Goal: Task Accomplishment & Management: Use online tool/utility

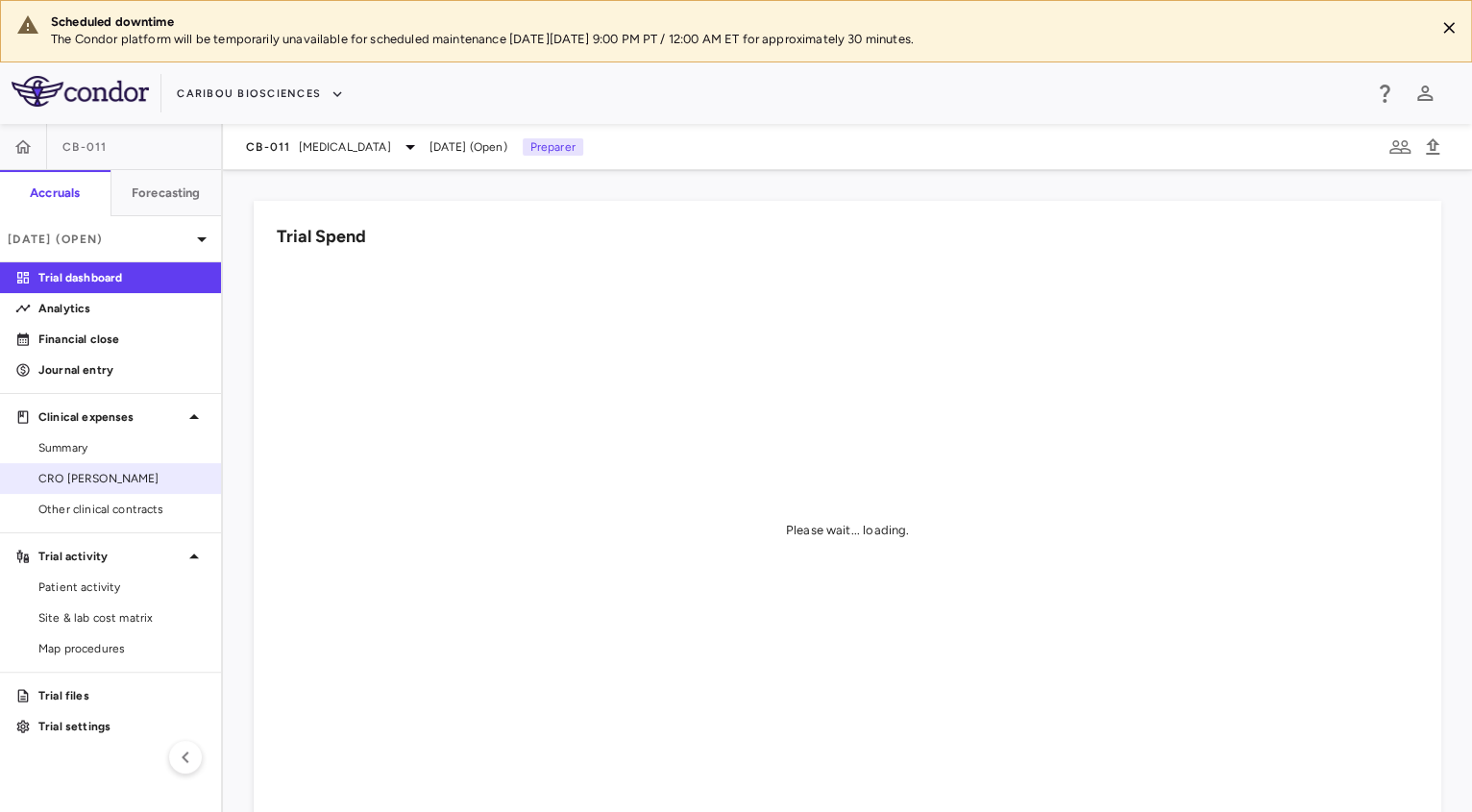
click at [146, 476] on span "CRO [PERSON_NAME]" at bounding box center [121, 479] width 167 height 18
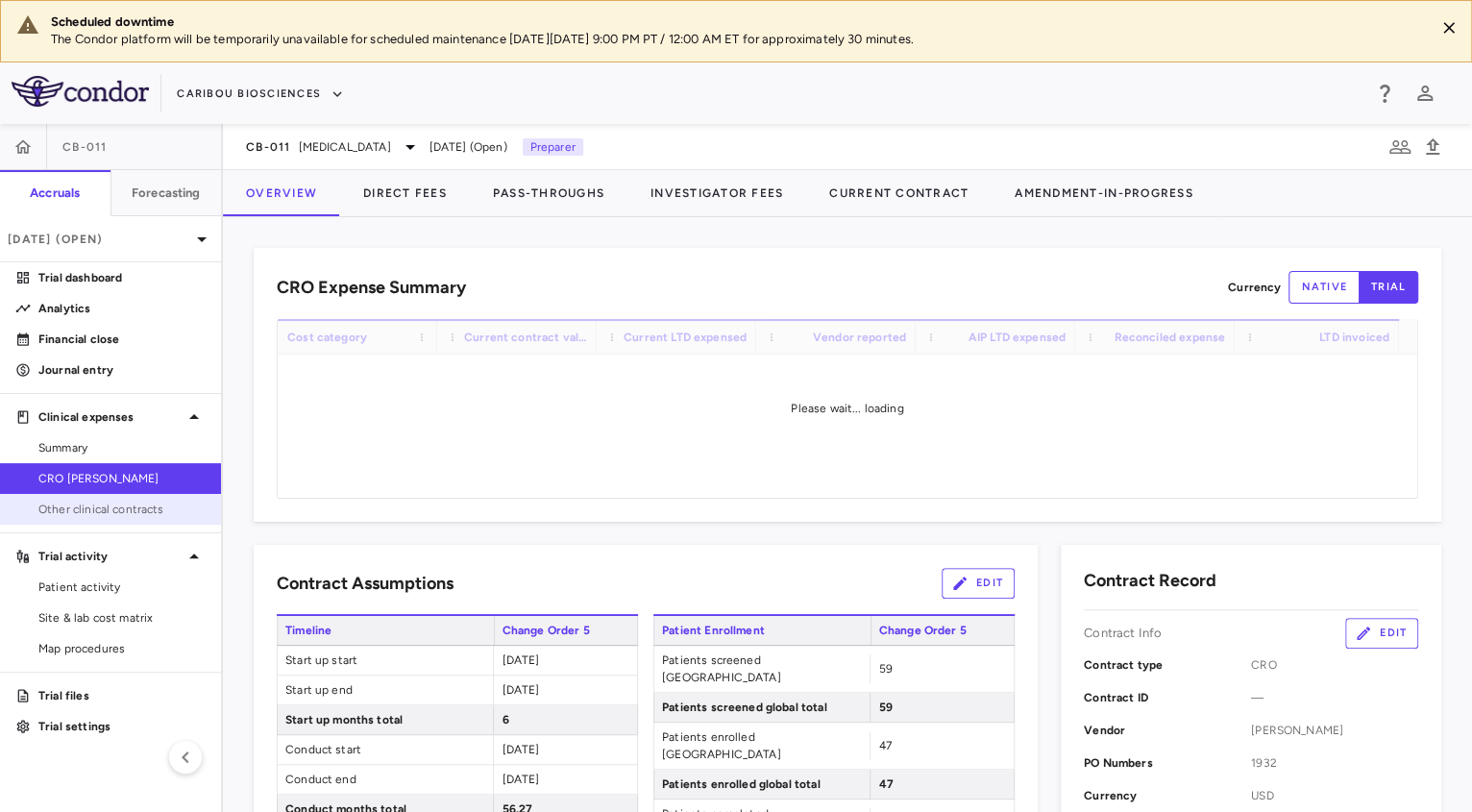
click at [117, 509] on span "Other clinical contracts" at bounding box center [121, 509] width 167 height 18
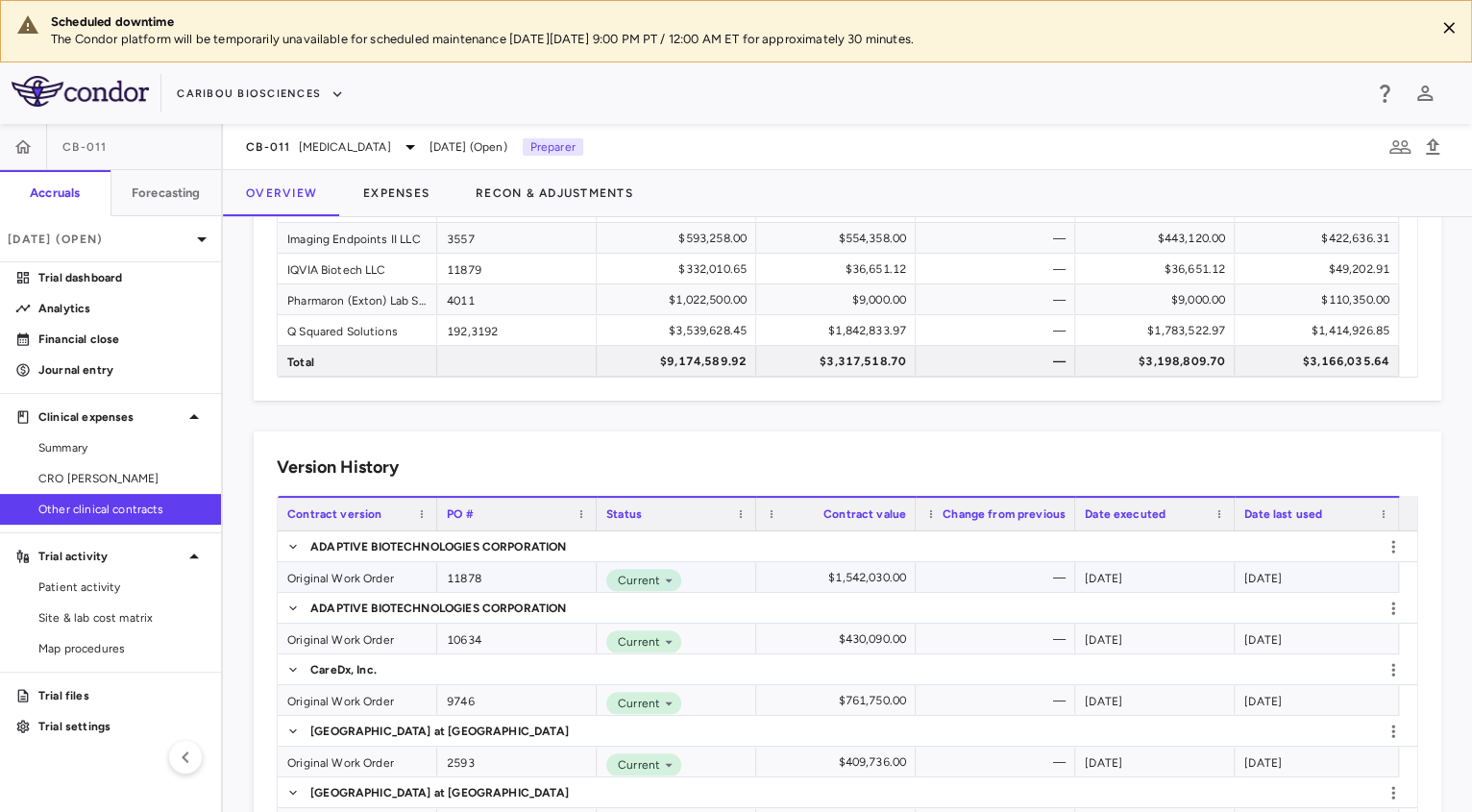
scroll to position [386, 0]
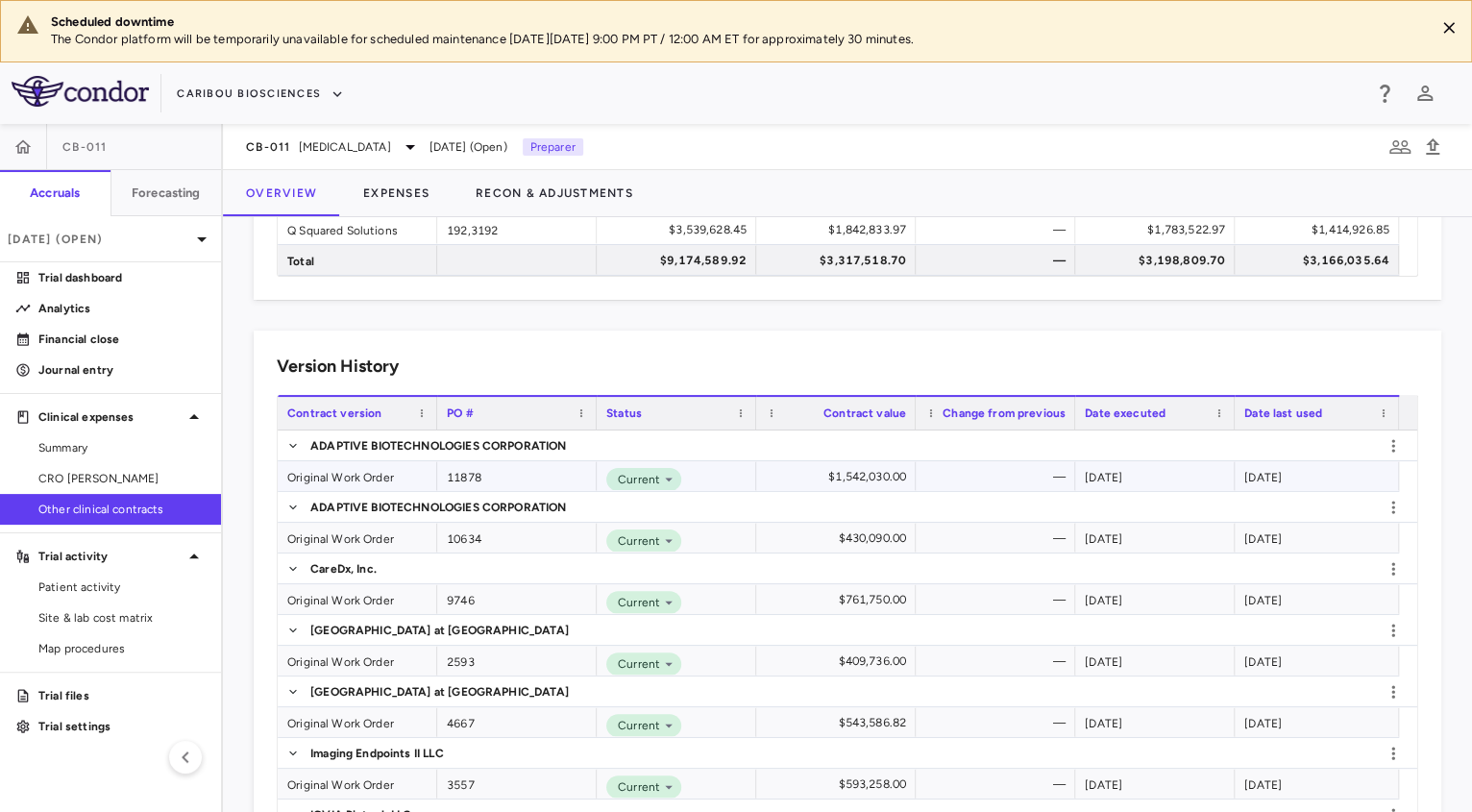
click at [358, 478] on div "Original Work Order" at bounding box center [357, 476] width 159 height 29
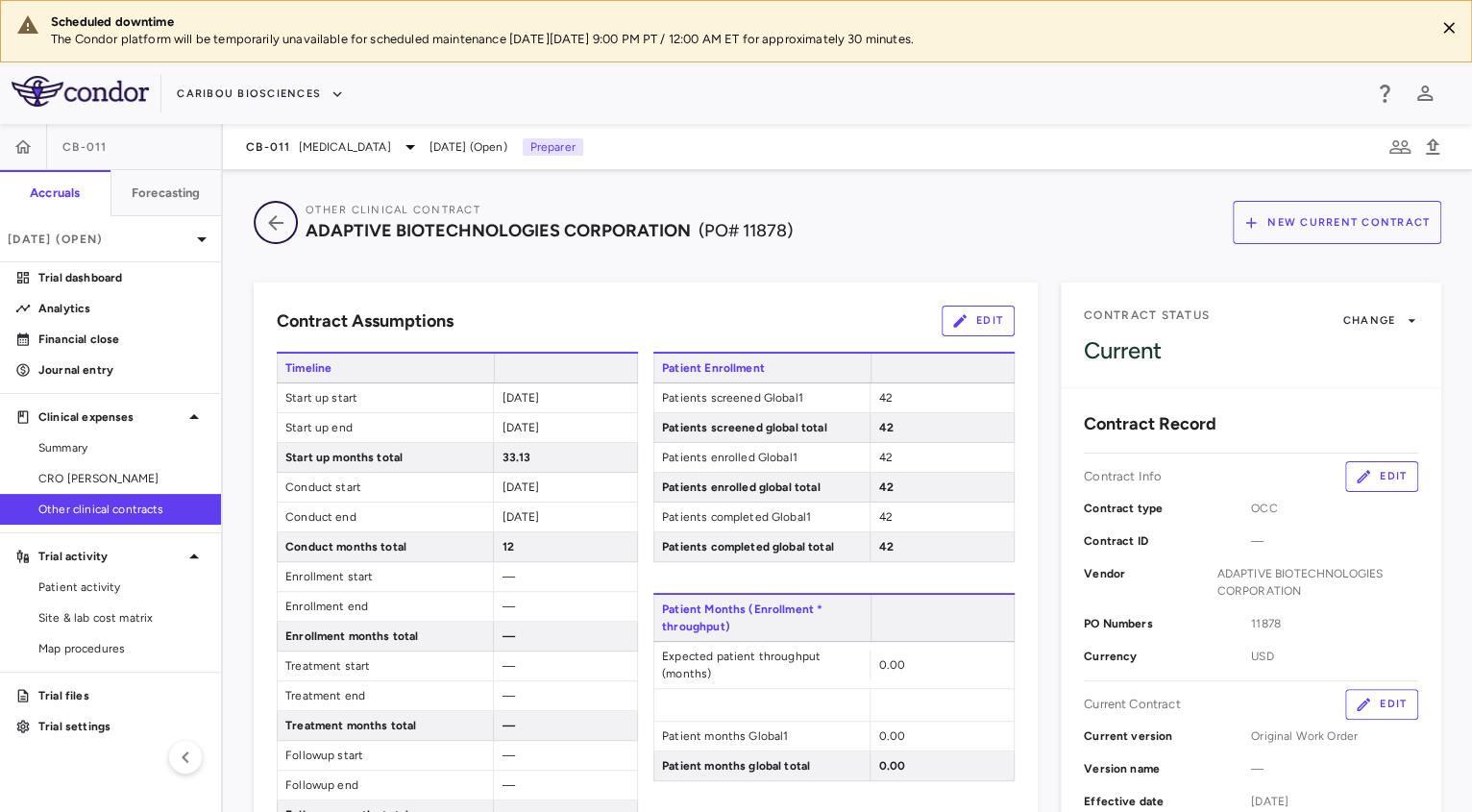
click at [276, 215] on icon "button" at bounding box center [276, 223] width 16 height 16
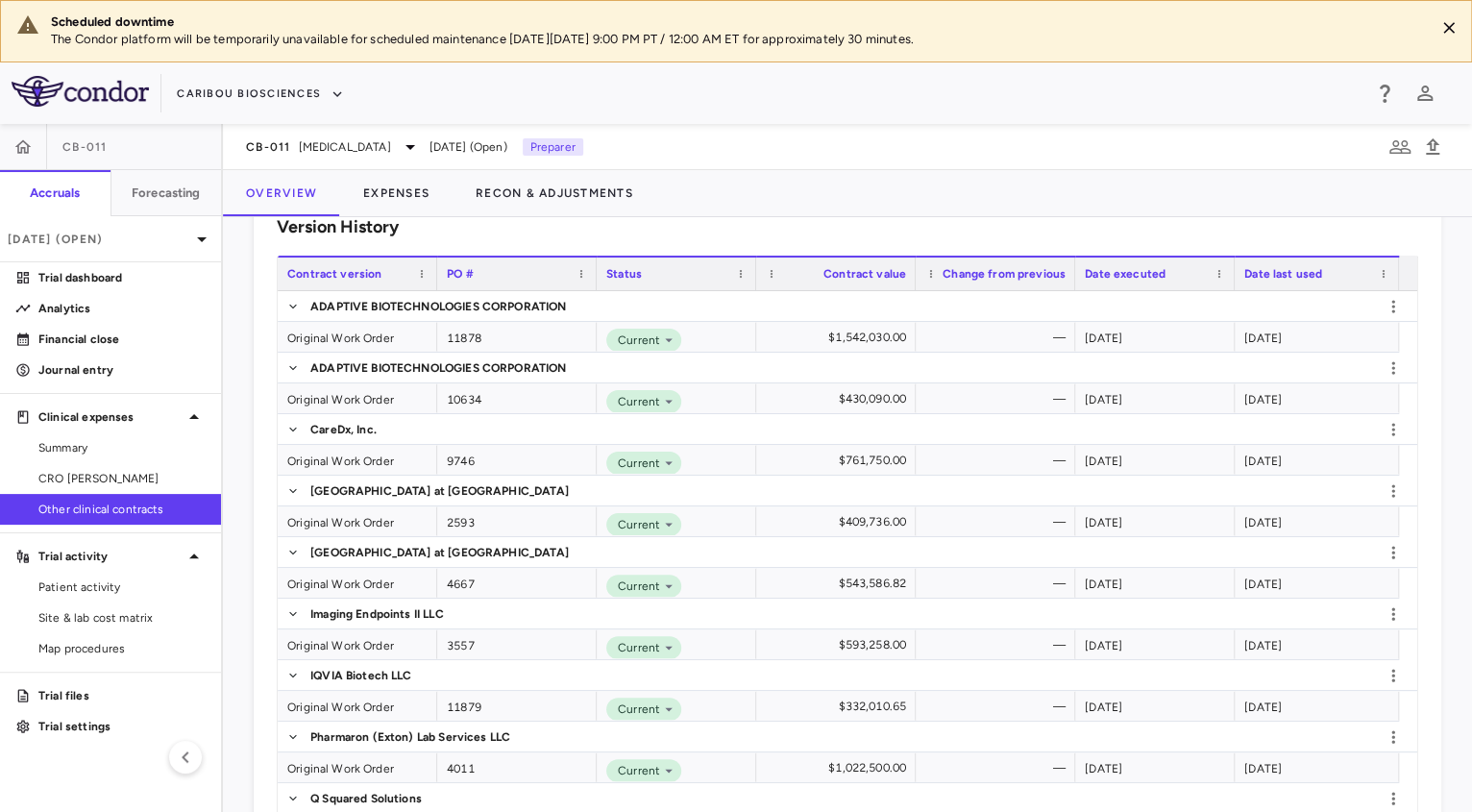
scroll to position [531, 0]
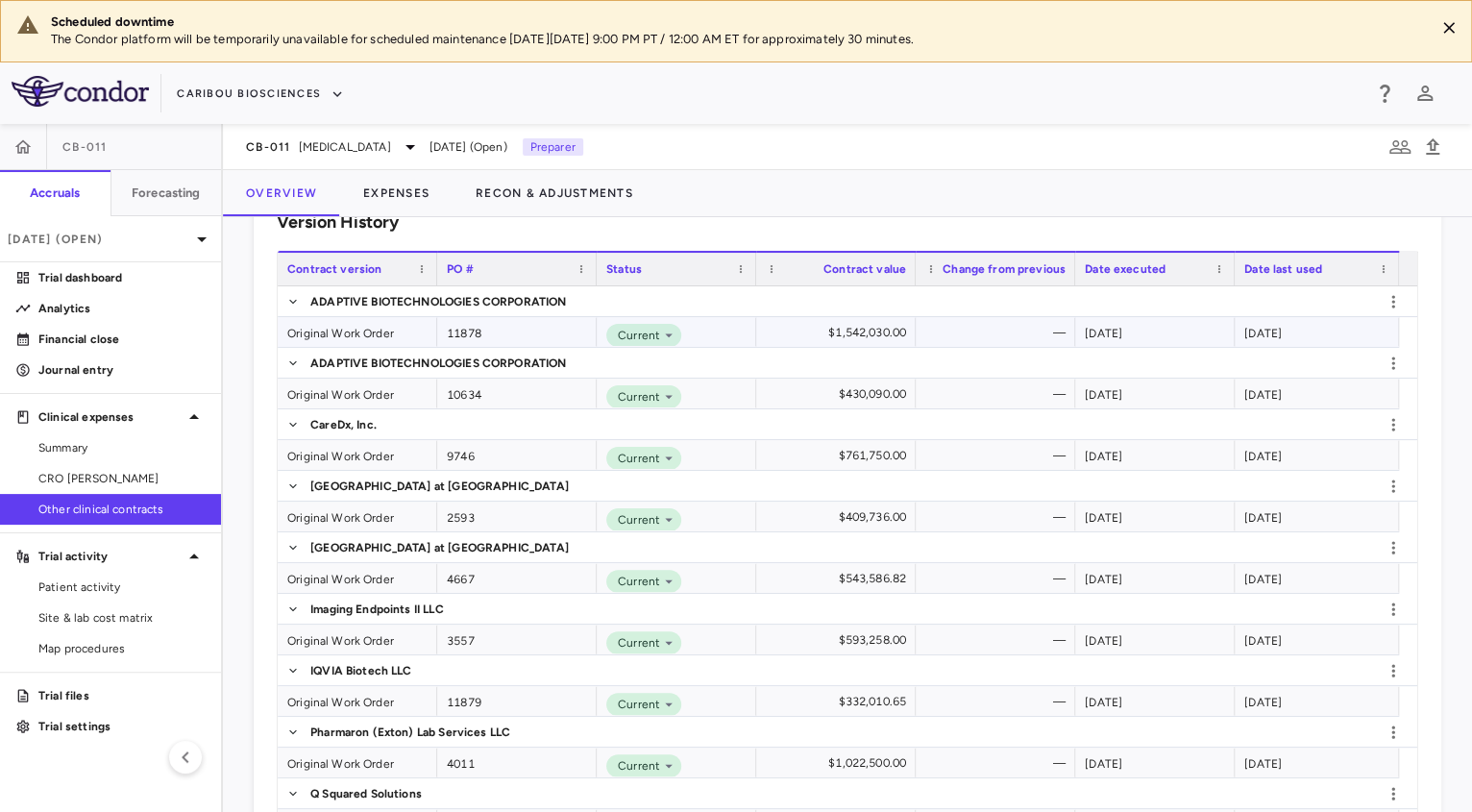
click at [357, 333] on div "Original Work Order" at bounding box center [357, 331] width 159 height 29
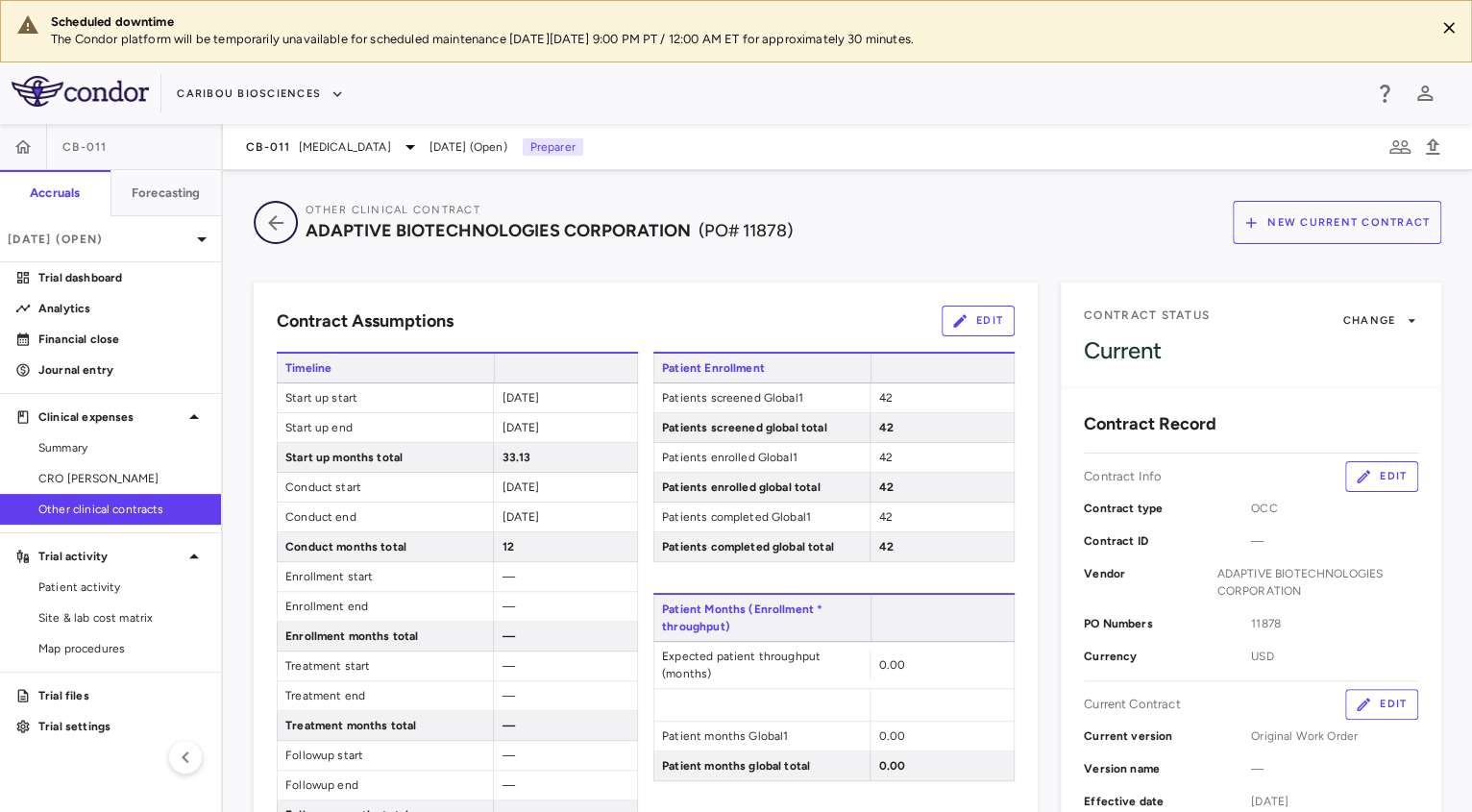
click at [274, 220] on icon "button" at bounding box center [275, 223] width 34 height 23
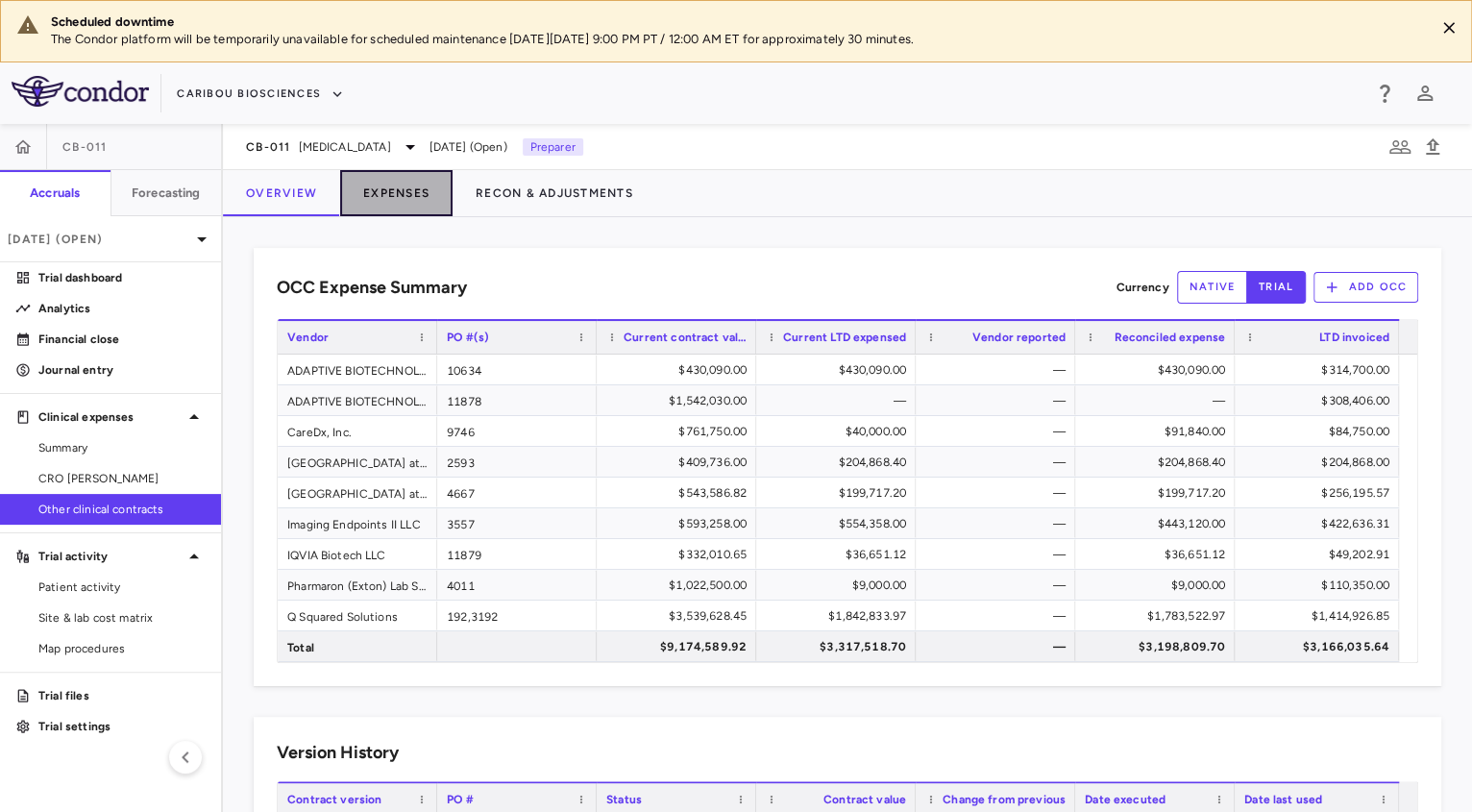
click at [399, 196] on button "Expenses" at bounding box center [396, 192] width 112 height 46
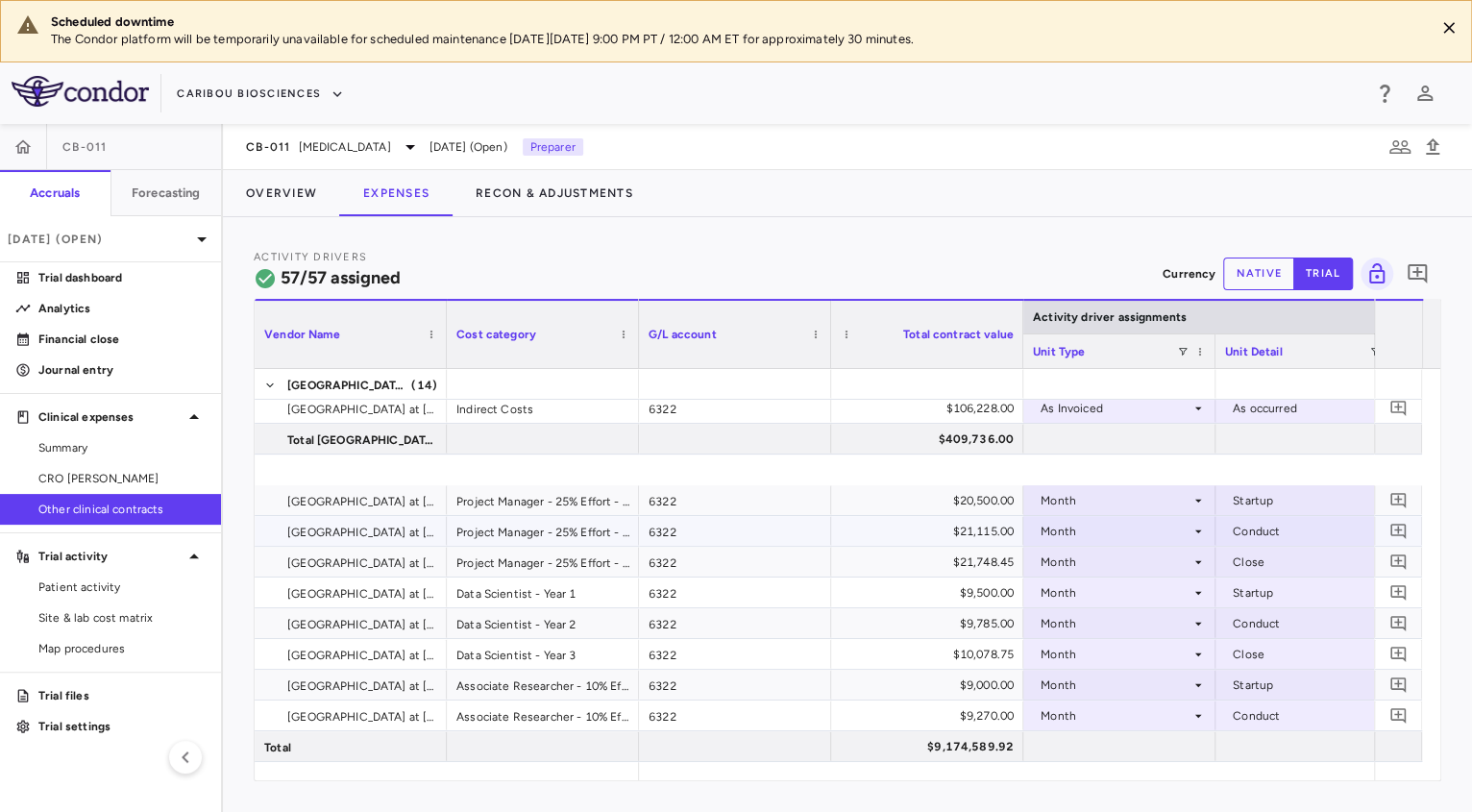
scroll to position [953, 0]
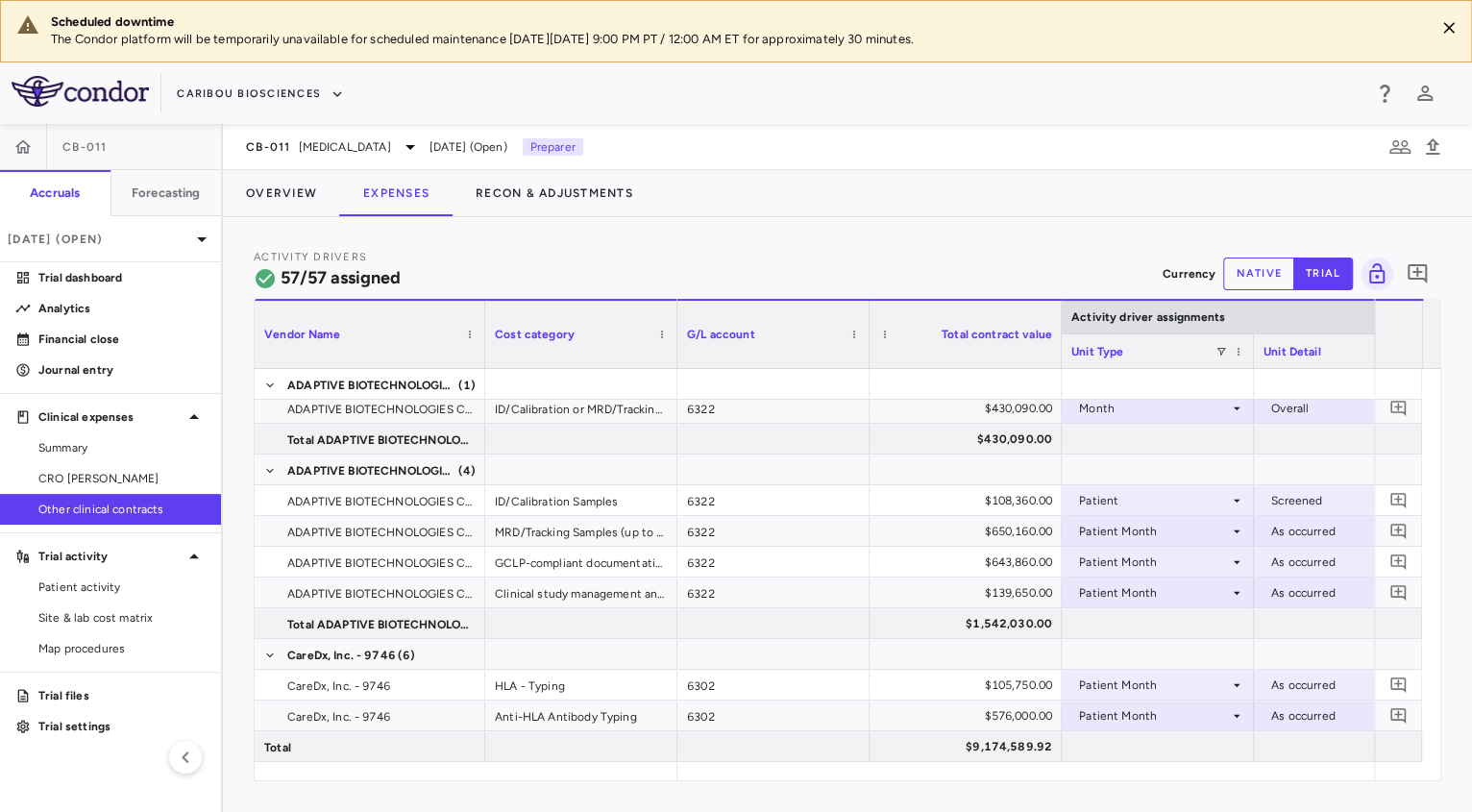
drag, startPoint x: 444, startPoint y: 331, endPoint x: 472, endPoint y: 437, distance: 109.6
click at [472, 437] on div "Vendor Name Cost category Activity driver assignments G/L account" at bounding box center [846, 539] width 1186 height 481
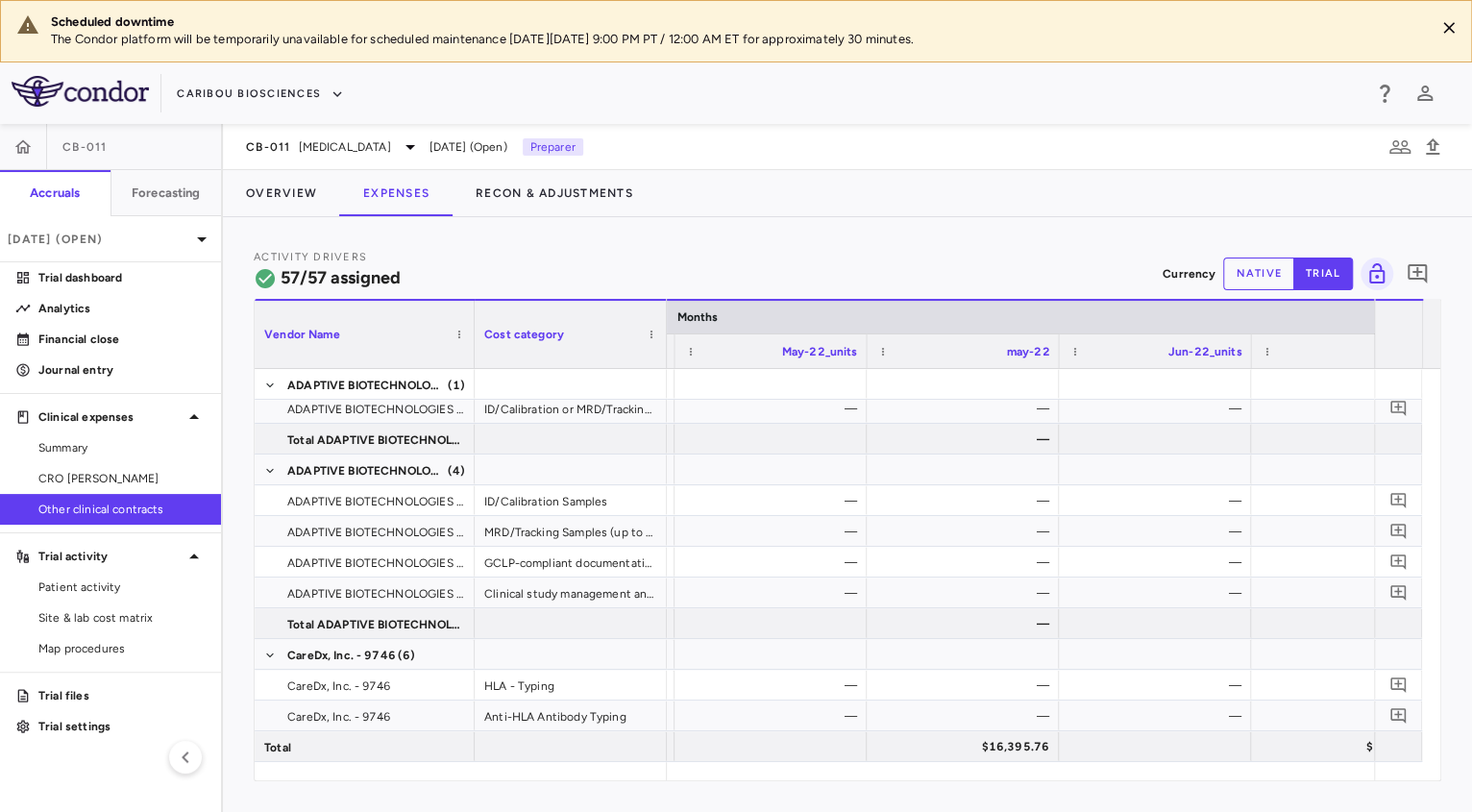
click at [1251, 264] on button "native" at bounding box center [1258, 273] width 71 height 32
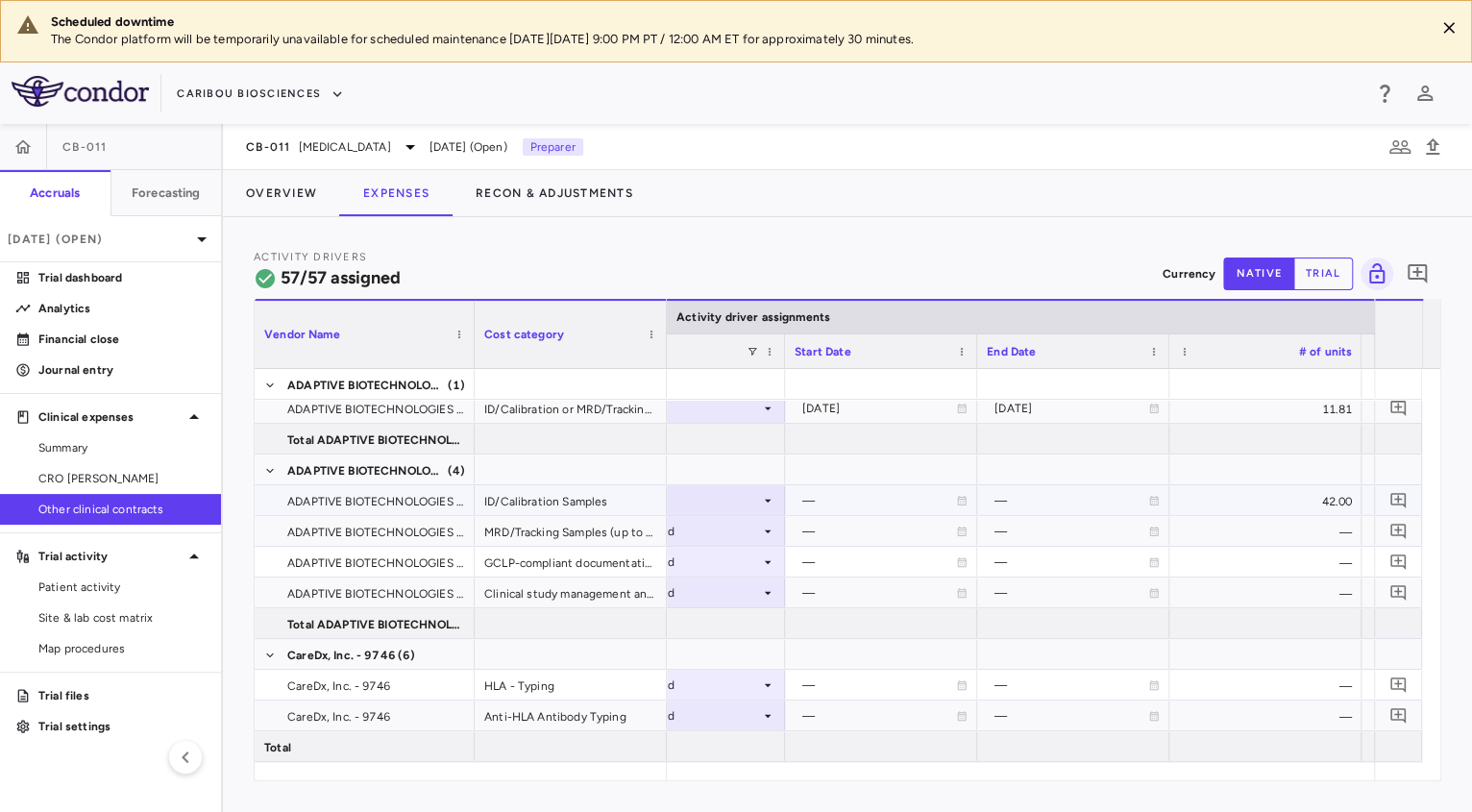
click at [962, 504] on div "—" at bounding box center [881, 499] width 173 height 28
click at [972, 504] on div "—" at bounding box center [881, 499] width 193 height 29
click at [964, 534] on icon at bounding box center [962, 532] width 12 height 12
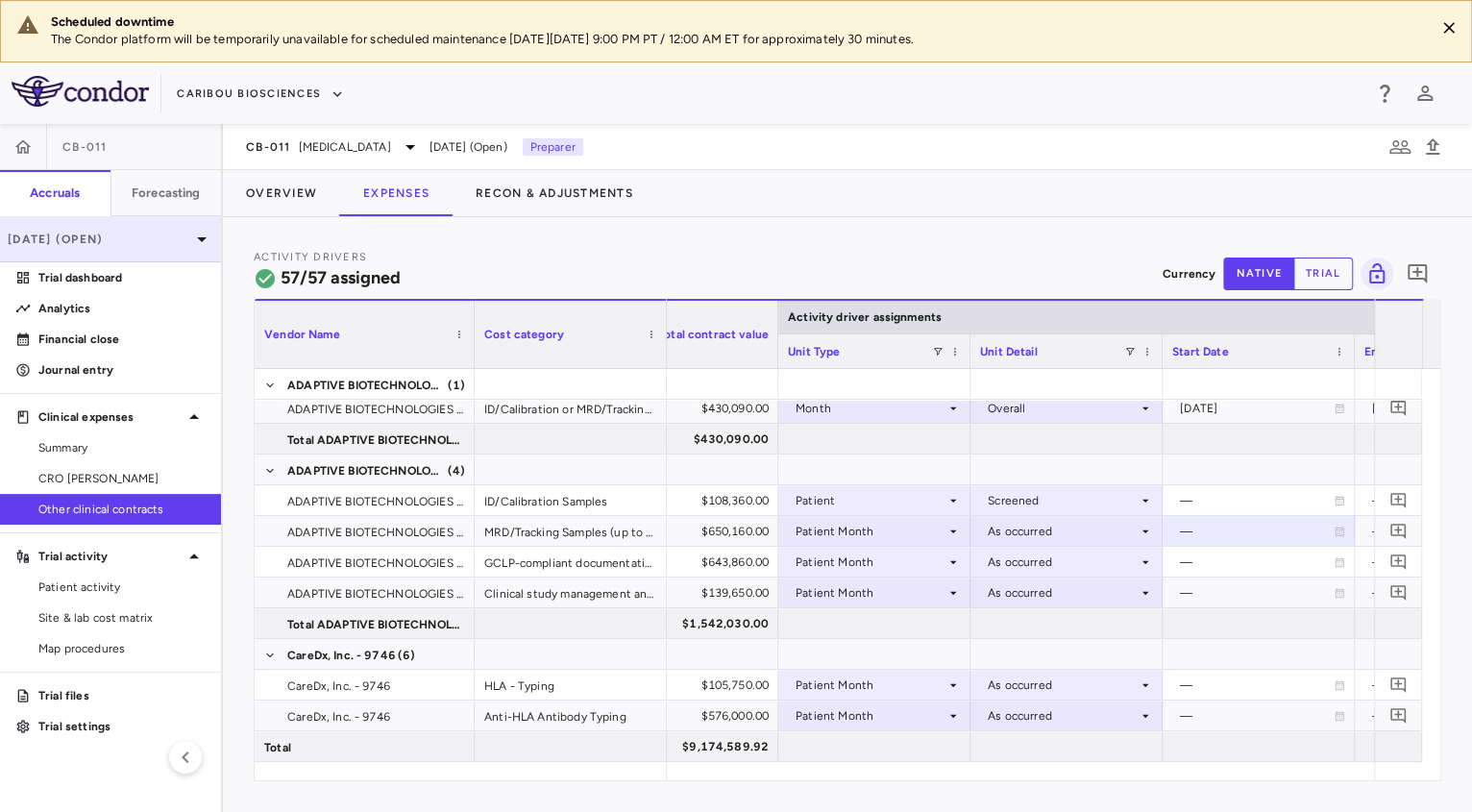
click at [129, 250] on div "[DATE] (Open)" at bounding box center [110, 238] width 221 height 46
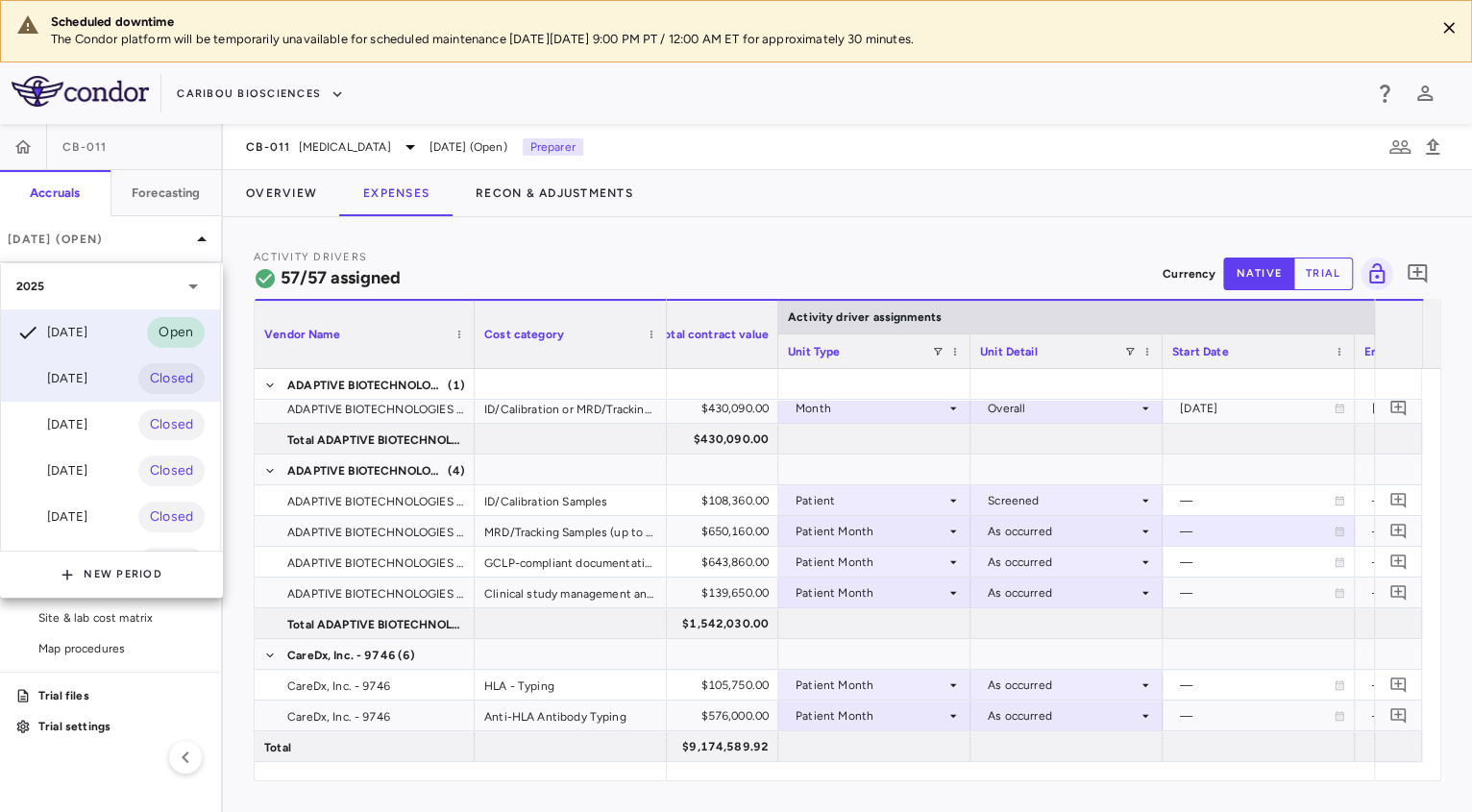
click at [119, 378] on div "[DATE] Closed" at bounding box center [110, 378] width 219 height 46
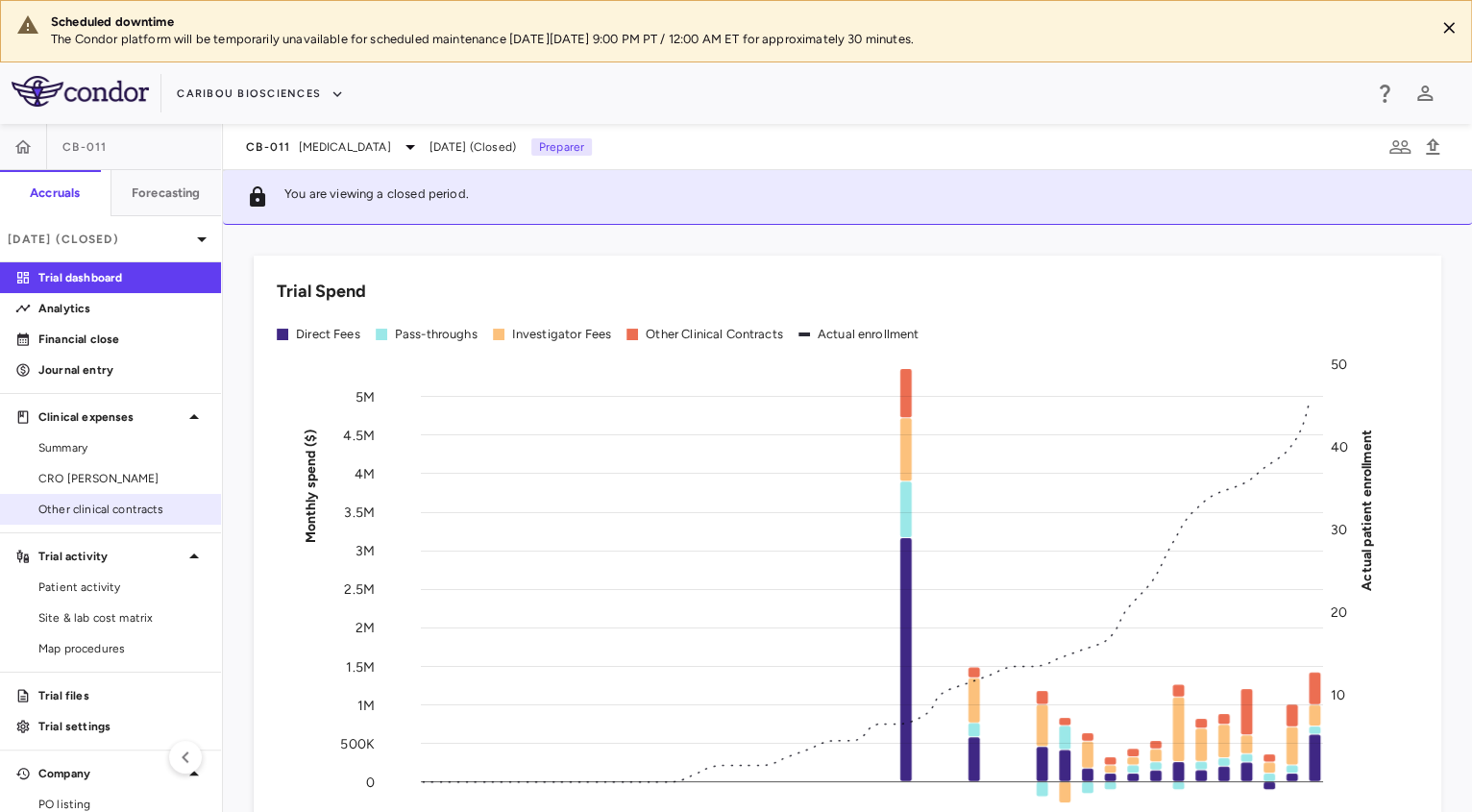
click at [94, 511] on span "Other clinical contracts" at bounding box center [121, 509] width 167 height 18
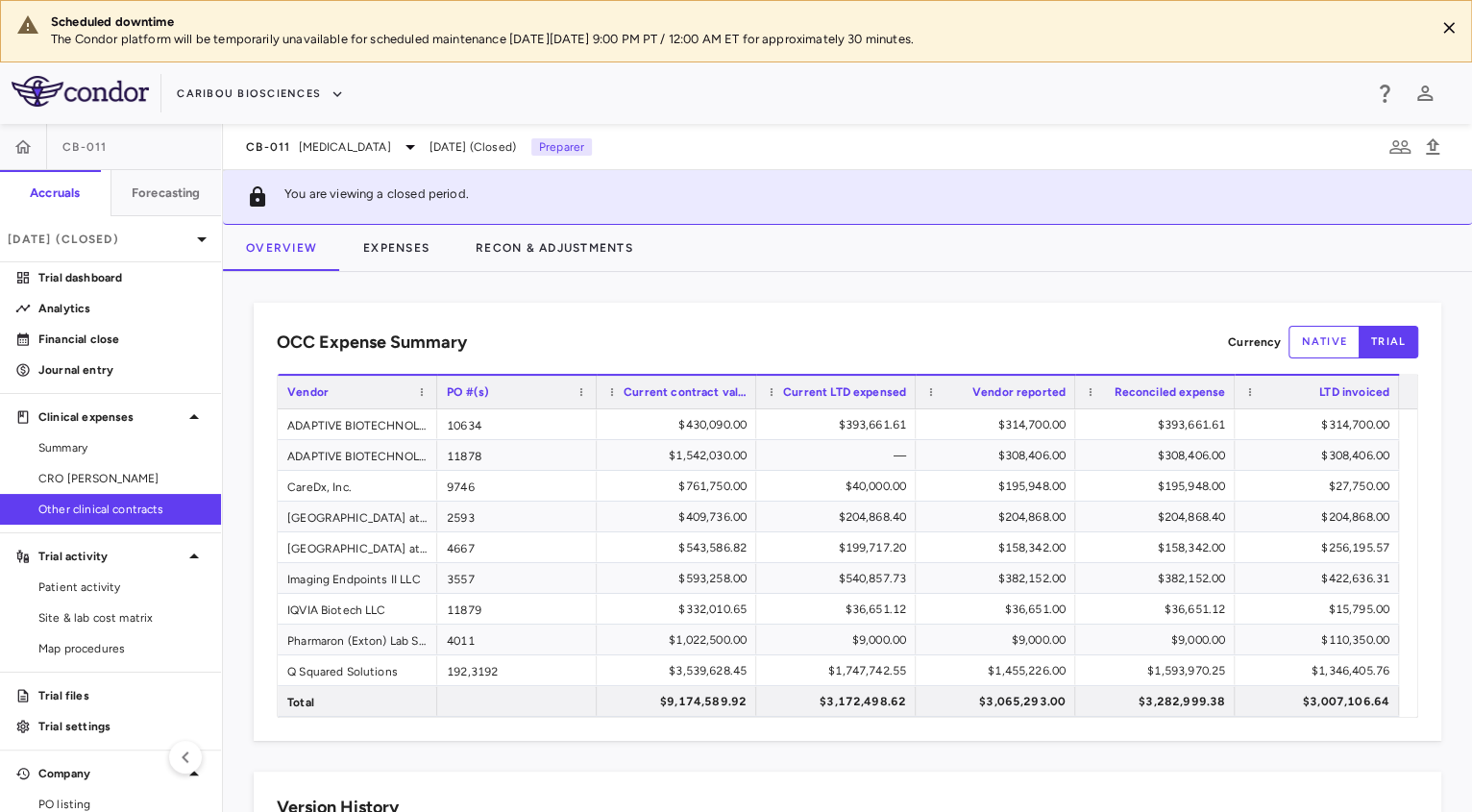
click at [431, 273] on div "OCC Expense Summary Currency native trial Drag here to set row groups Drag here…" at bounding box center [847, 541] width 1249 height 539
click at [424, 267] on button "Expenses" at bounding box center [396, 247] width 112 height 46
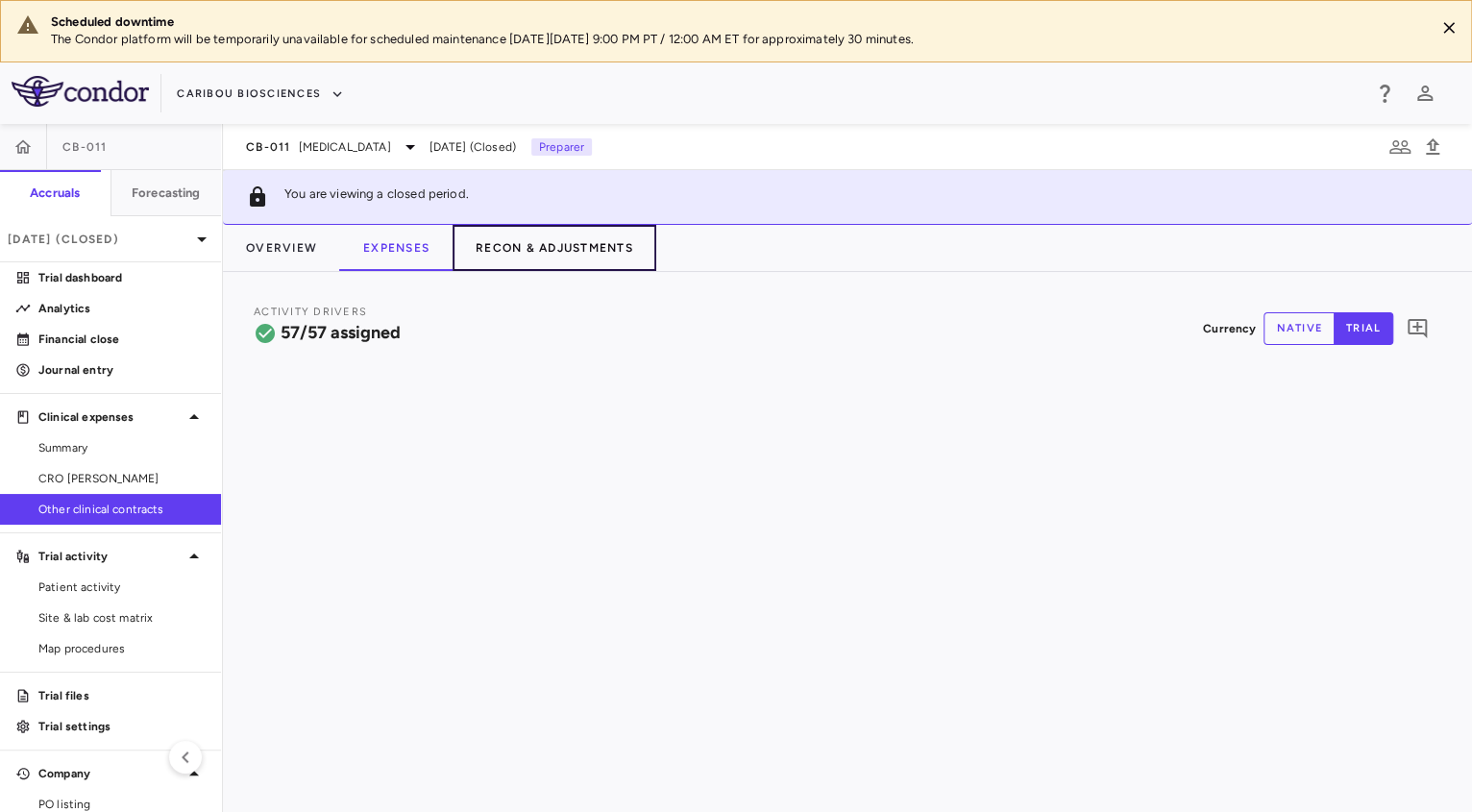
click at [533, 256] on button "Recon & Adjustments" at bounding box center [554, 247] width 203 height 46
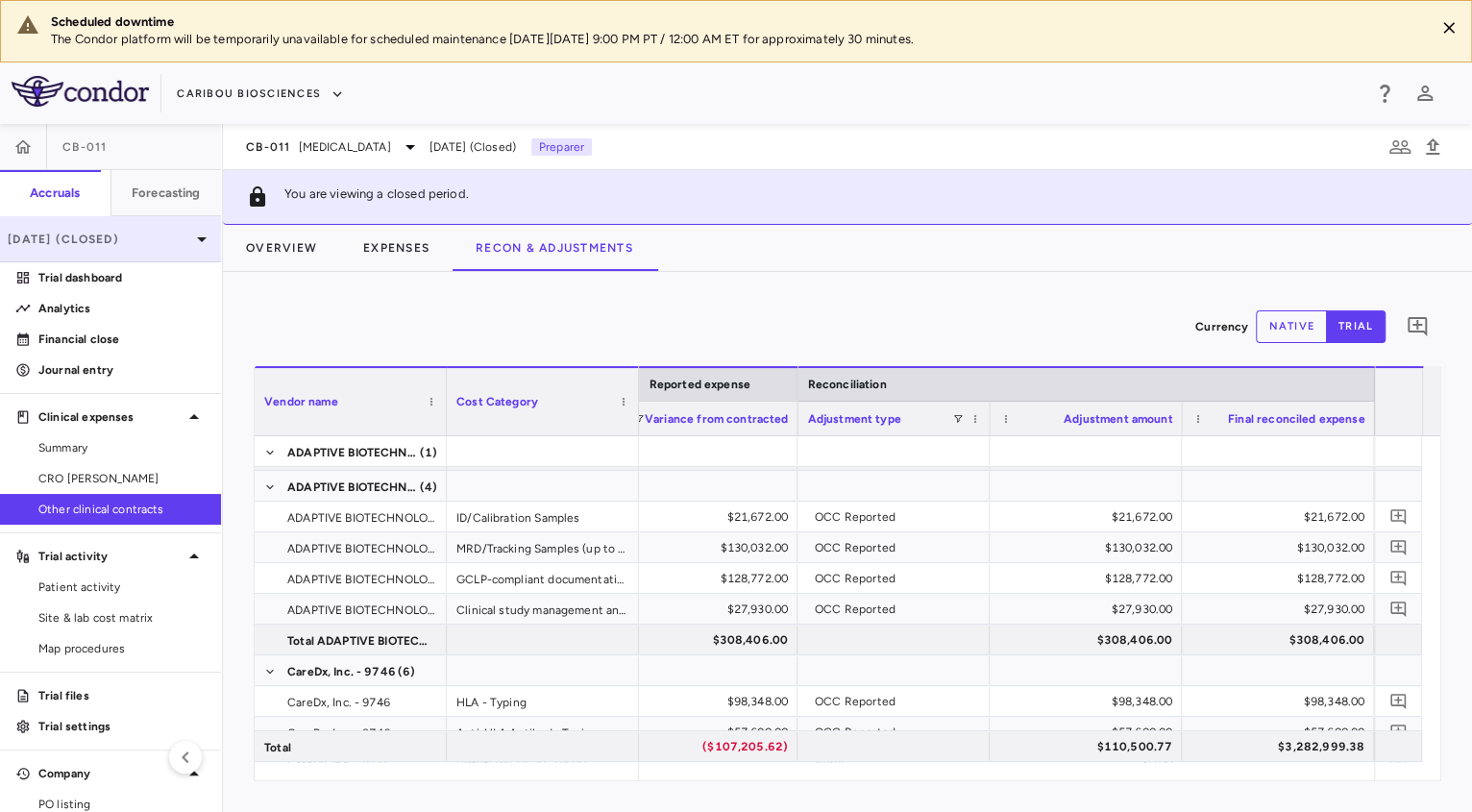
click at [140, 239] on p "[DATE] (Closed)" at bounding box center [99, 239] width 183 height 18
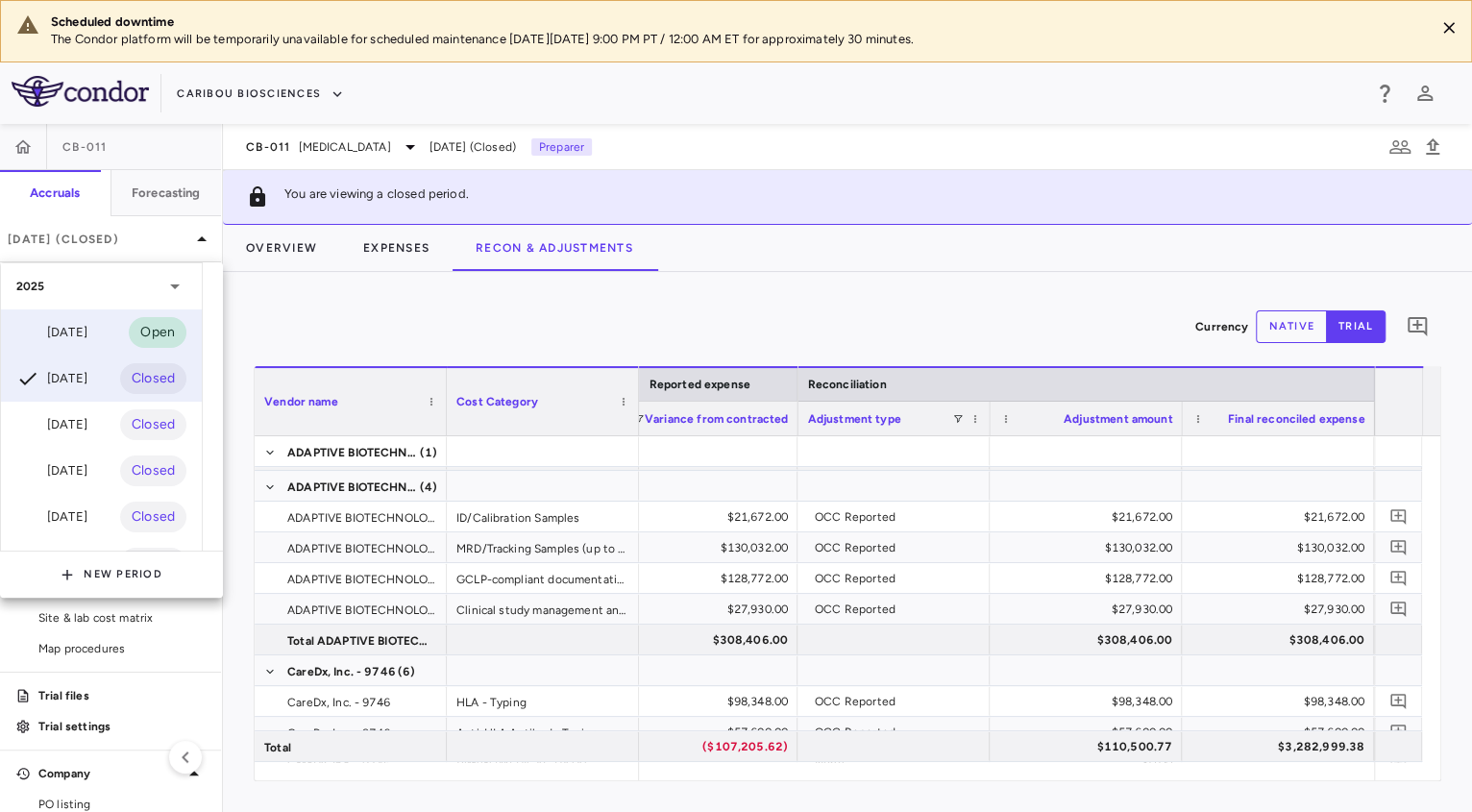
click at [99, 330] on div "[DATE] Open" at bounding box center [101, 331] width 200 height 46
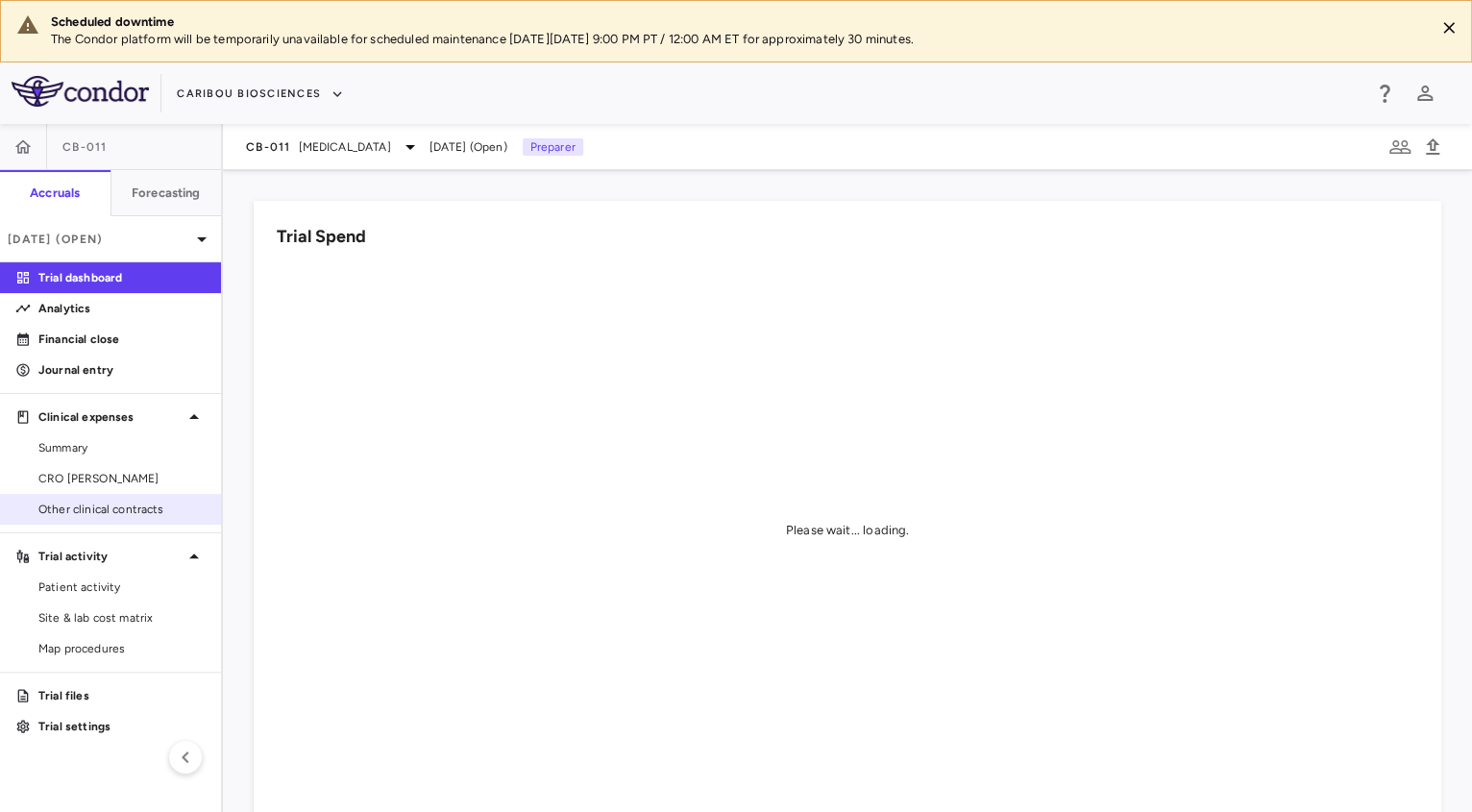
click at [119, 494] on link "Other clinical contracts" at bounding box center [110, 508] width 221 height 28
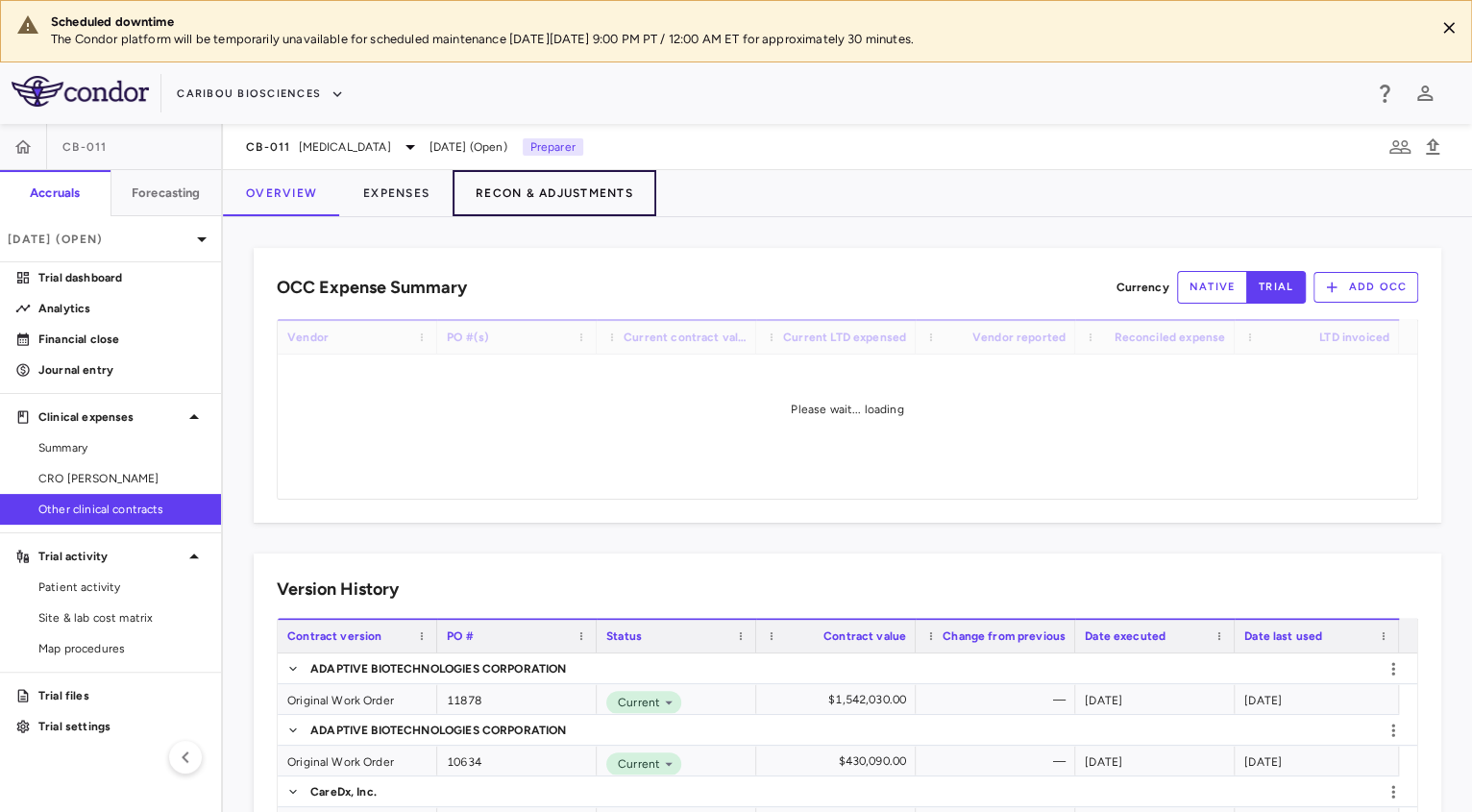
click at [540, 207] on button "Recon & Adjustments" at bounding box center [554, 192] width 203 height 46
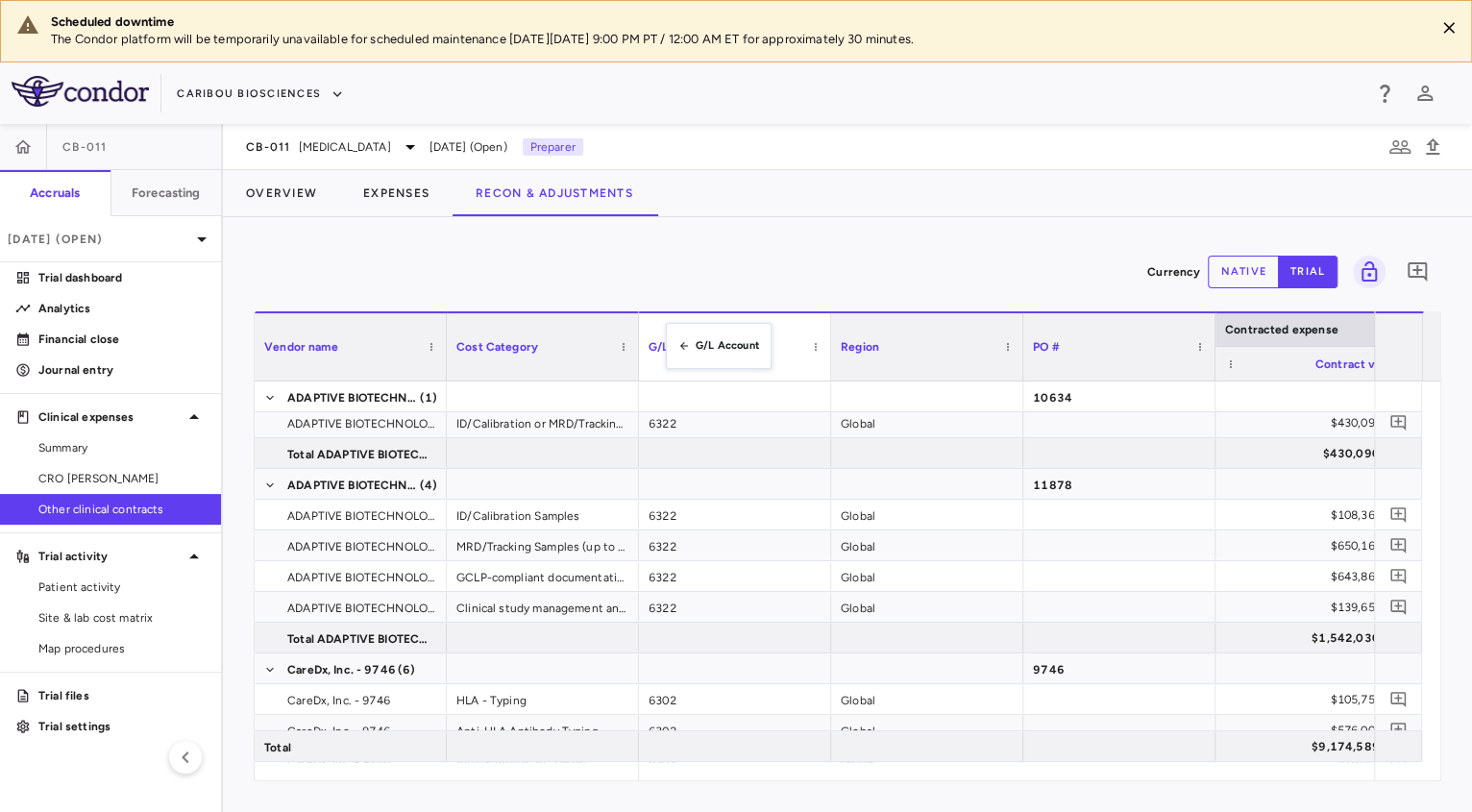
drag, startPoint x: 642, startPoint y: 333, endPoint x: 689, endPoint y: 336, distance: 47.1
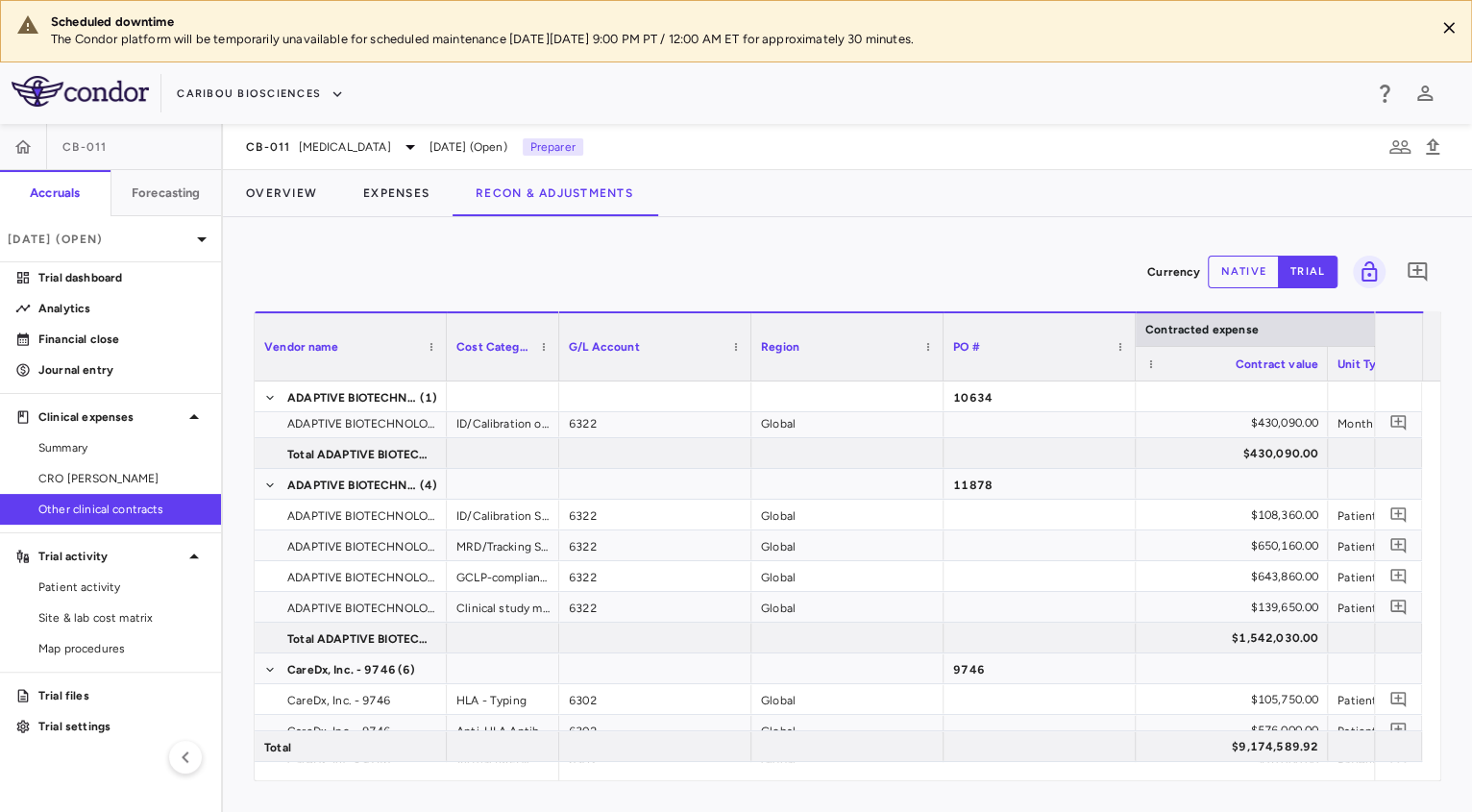
drag, startPoint x: 636, startPoint y: 350, endPoint x: 554, endPoint y: 374, distance: 85.4
click at [554, 374] on div at bounding box center [558, 346] width 8 height 67
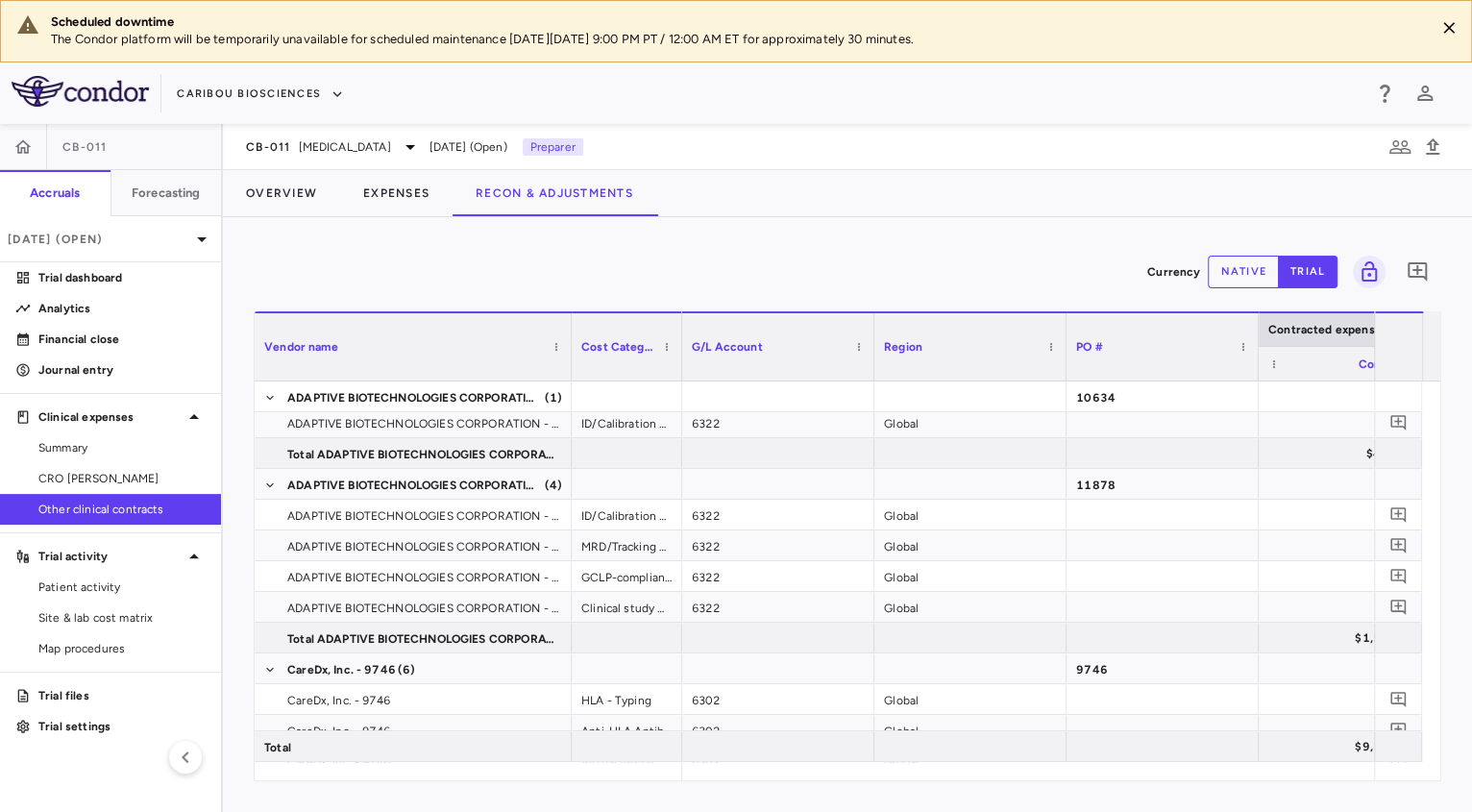
drag, startPoint x: 444, startPoint y: 364, endPoint x: 569, endPoint y: 394, distance: 128.5
click at [569, 394] on div "Vendor name Cost Category Contracted expense G/L Account" at bounding box center [846, 545] width 1186 height 469
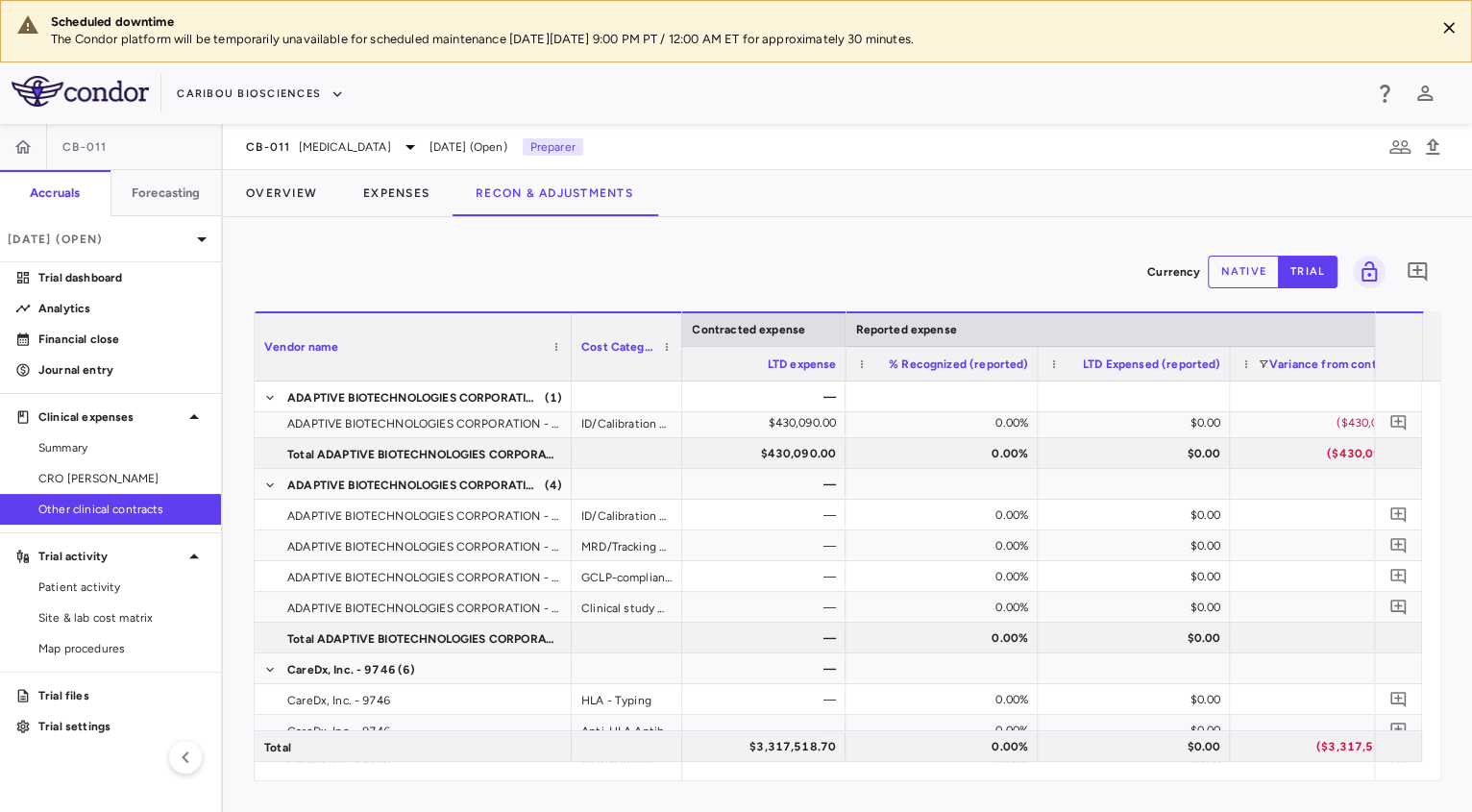
click at [917, 37] on p "The Condor platform will be temporarily unavailable for scheduled maintenance […" at bounding box center [735, 39] width 1368 height 18
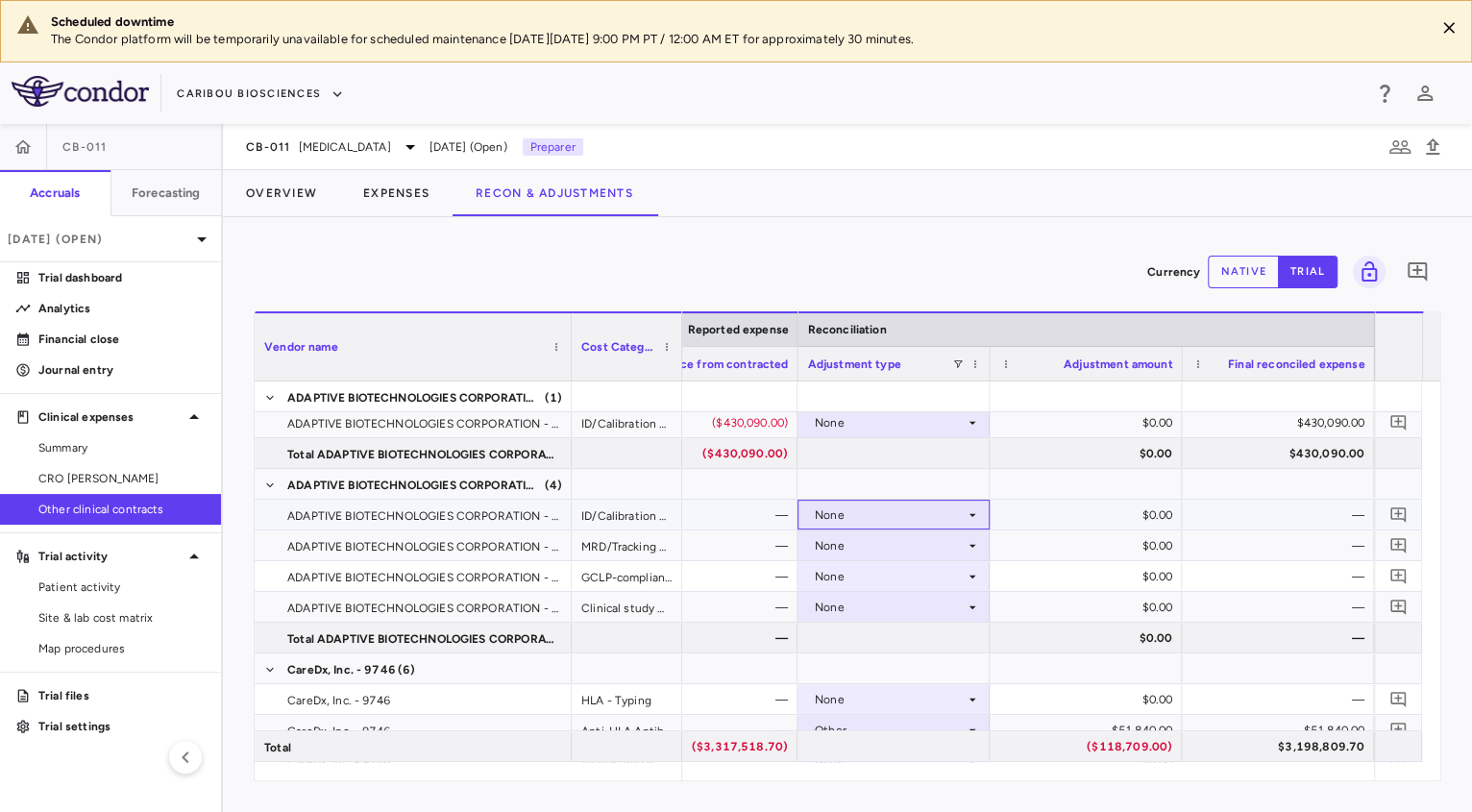
click at [930, 519] on div "None" at bounding box center [888, 514] width 150 height 30
click at [898, 577] on li "Other" at bounding box center [893, 580] width 191 height 28
click at [1215, 288] on div "Currency native trial 0" at bounding box center [846, 272] width 1188 height 48
click at [1232, 284] on button "native" at bounding box center [1242, 271] width 71 height 32
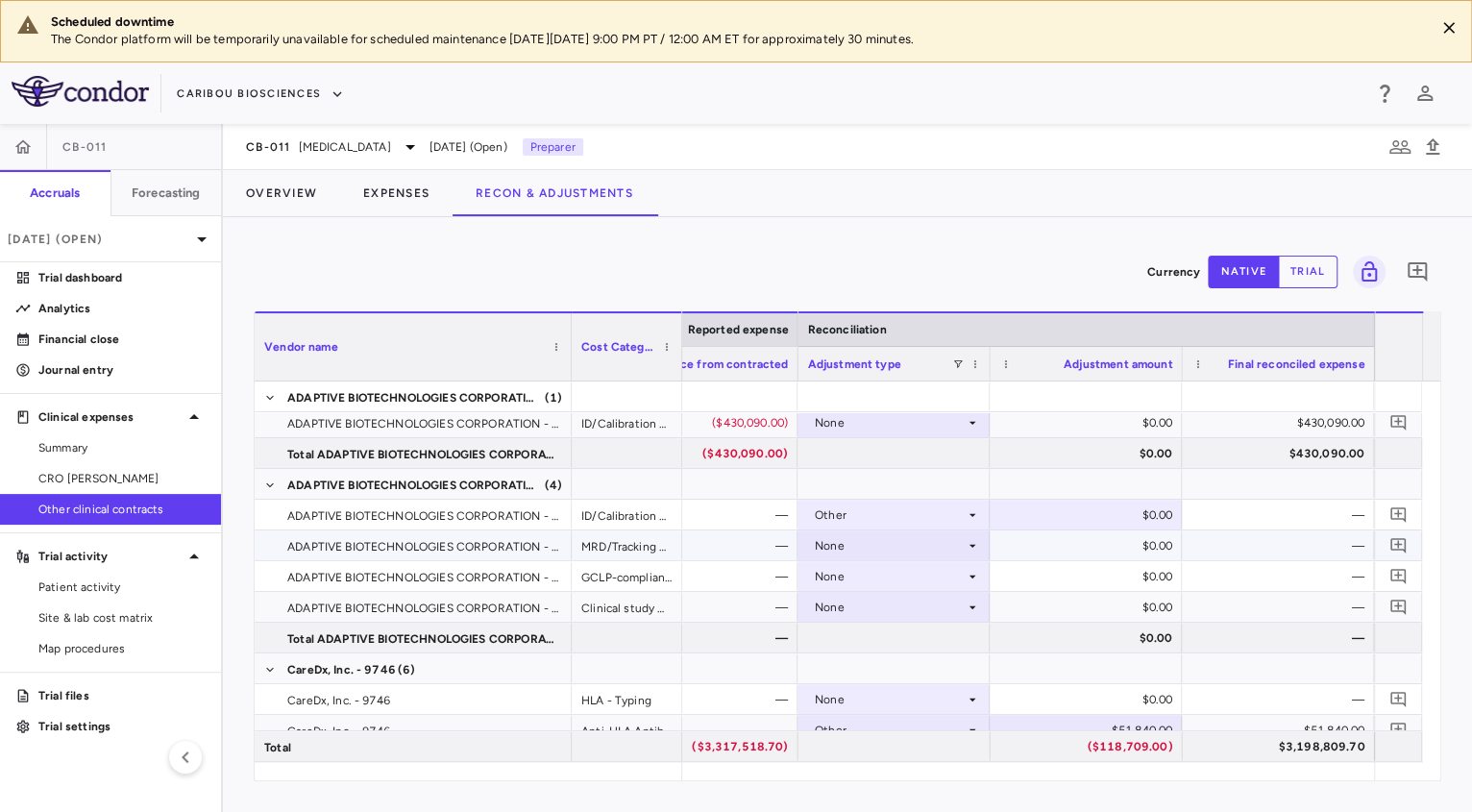
click at [933, 535] on div "None" at bounding box center [888, 545] width 150 height 30
click at [898, 600] on li "Other" at bounding box center [893, 611] width 191 height 28
click at [958, 578] on div "None" at bounding box center [888, 576] width 150 height 30
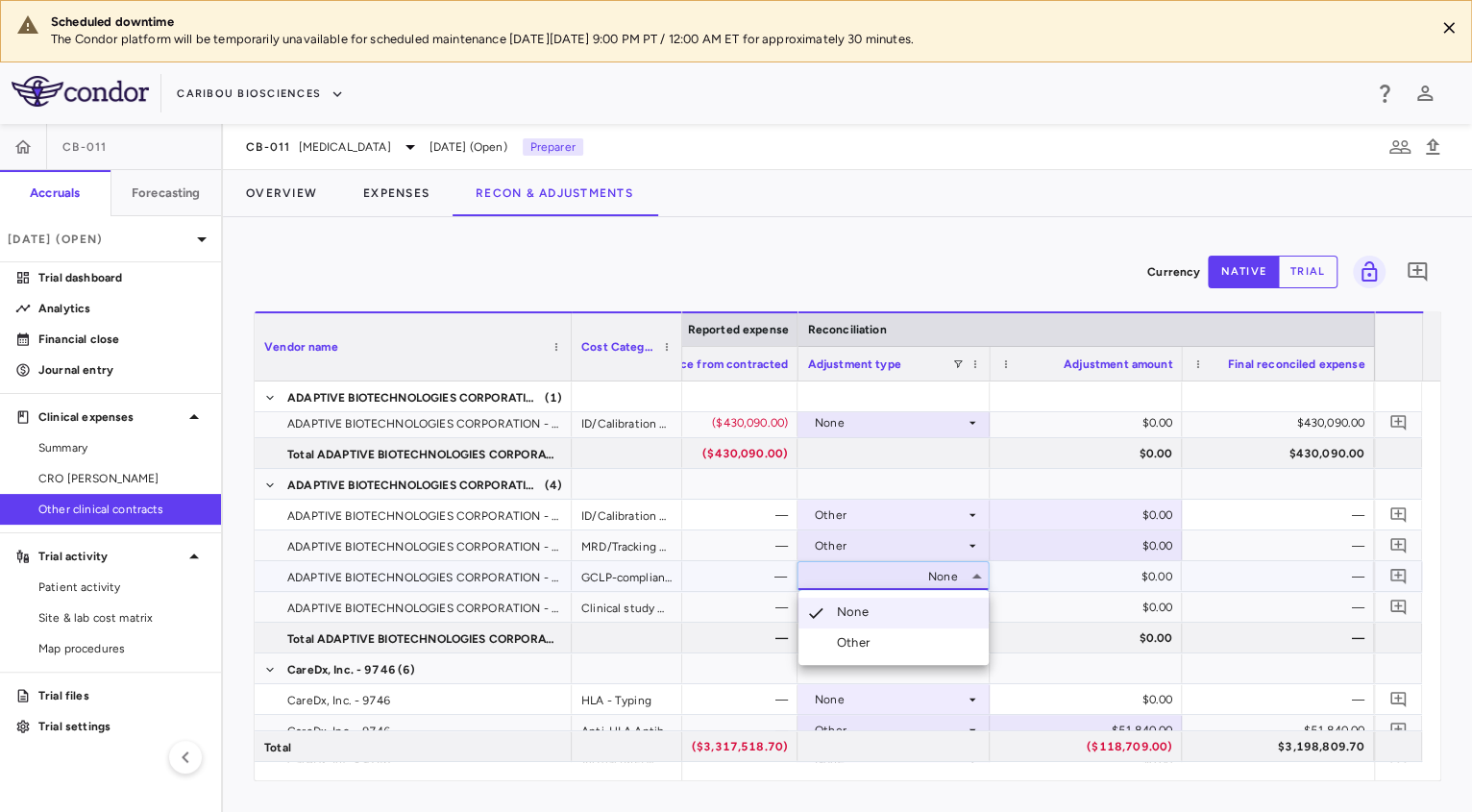
click at [902, 637] on li "Other" at bounding box center [893, 642] width 191 height 28
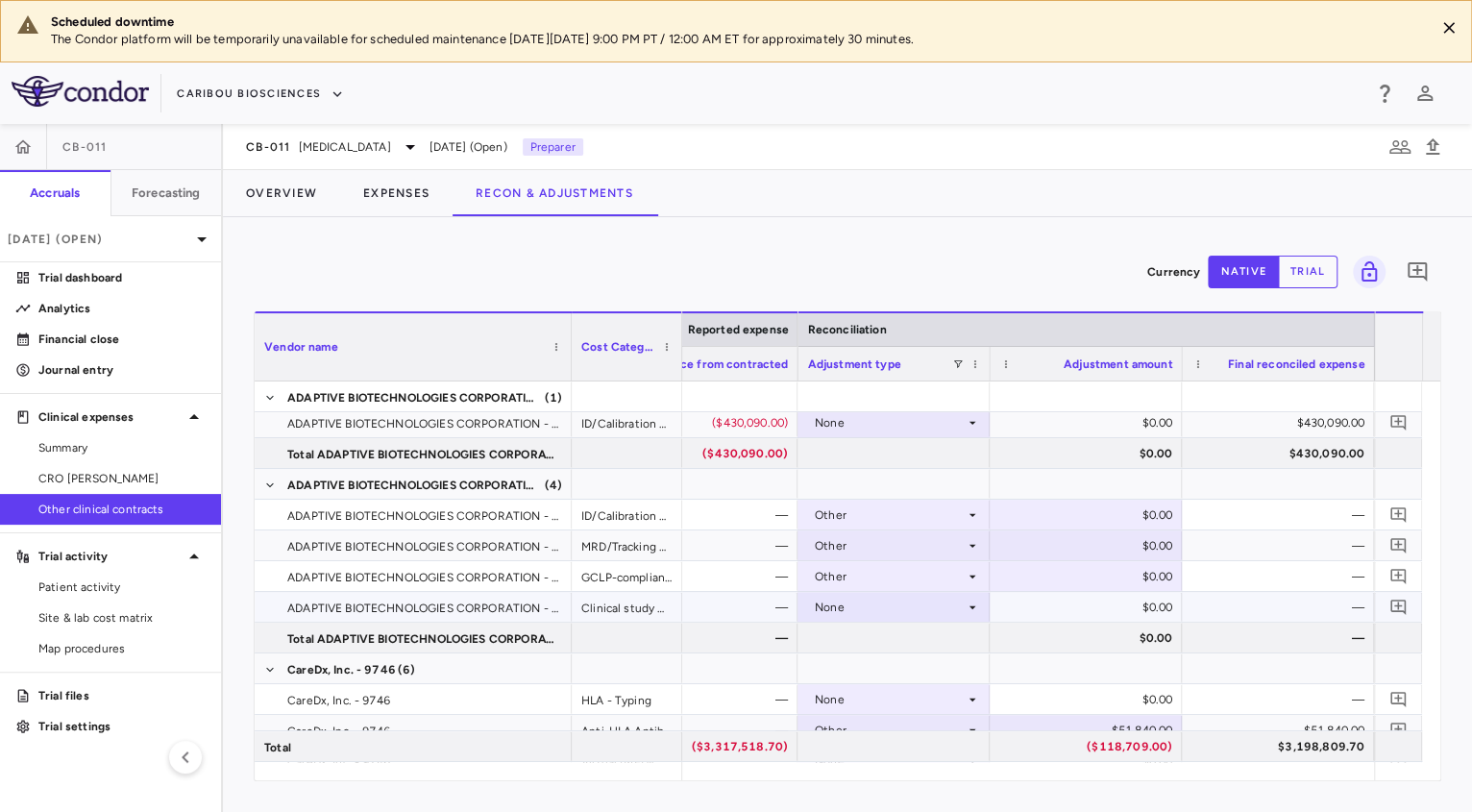
click at [904, 610] on div "None" at bounding box center [888, 606] width 150 height 30
click at [905, 667] on div at bounding box center [893, 667] width 173 height 28
click at [942, 613] on div "None" at bounding box center [888, 606] width 150 height 30
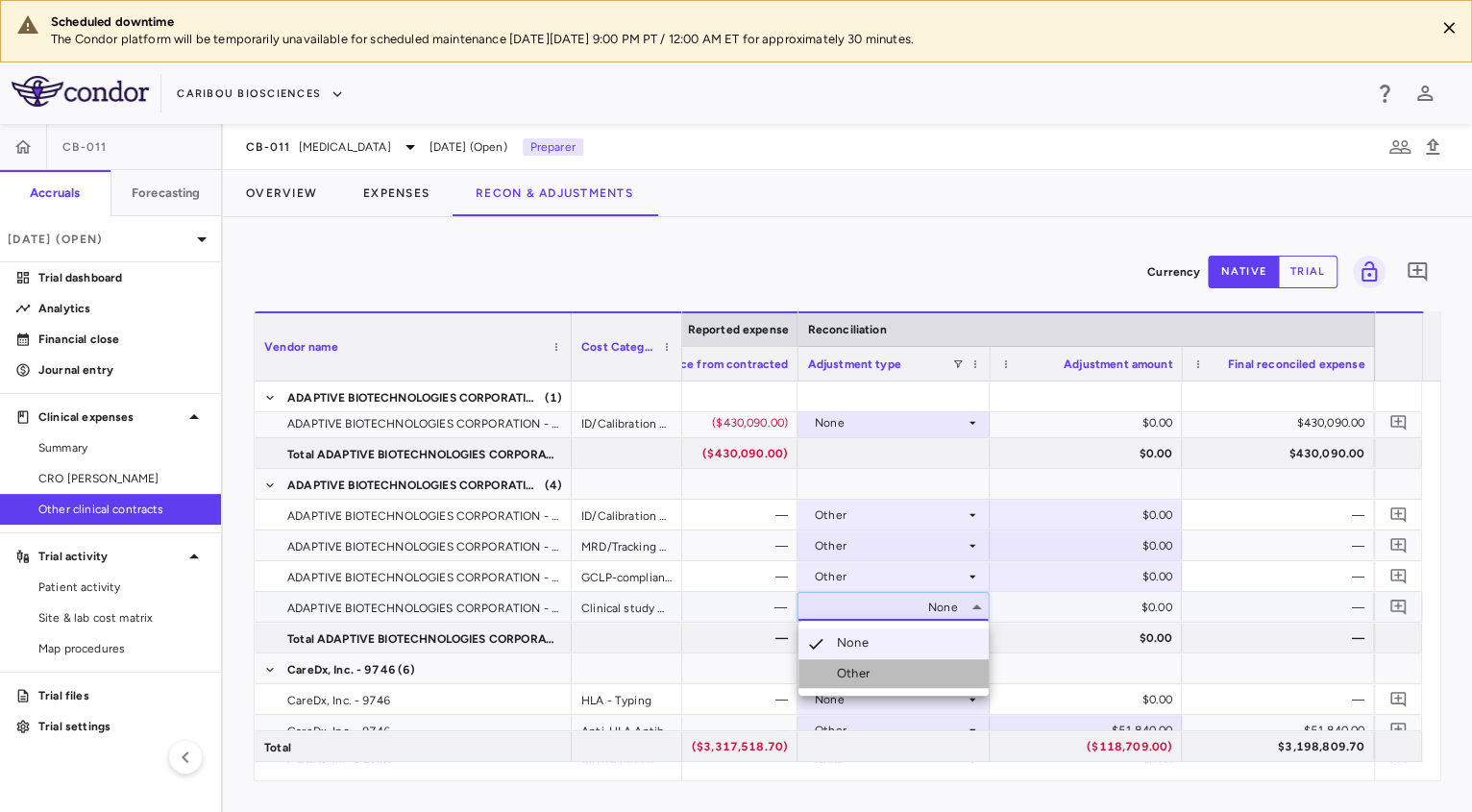
click at [907, 664] on li "Other" at bounding box center [893, 672] width 191 height 28
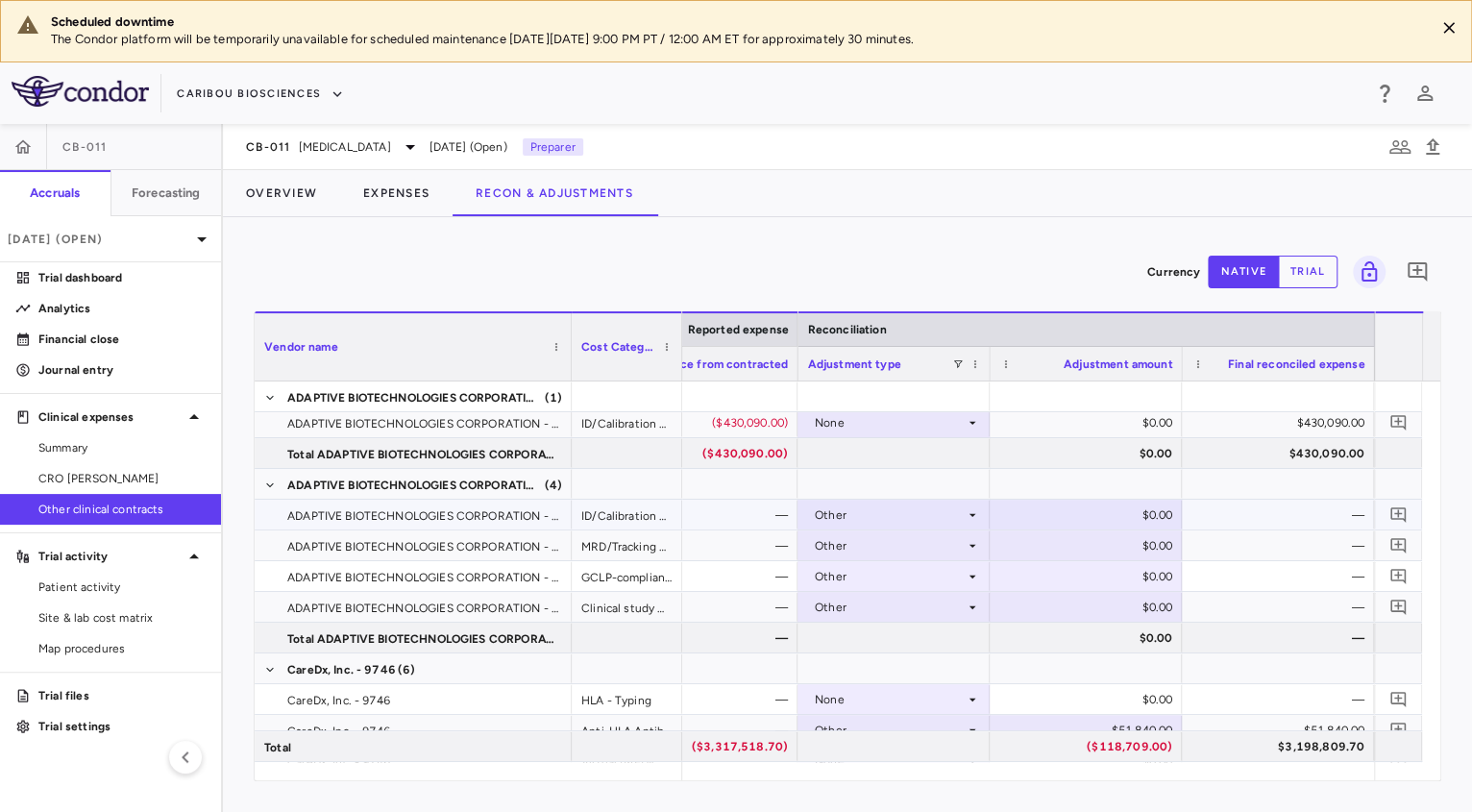
click at [1121, 521] on div "$0.00" at bounding box center [1089, 514] width 165 height 30
click at [1121, 521] on input "*" at bounding box center [1100, 516] width 161 height 31
type input "*****"
click at [1112, 540] on div "$0.00" at bounding box center [1089, 545] width 165 height 30
click at [1121, 551] on div "$0.00" at bounding box center [1089, 545] width 165 height 30
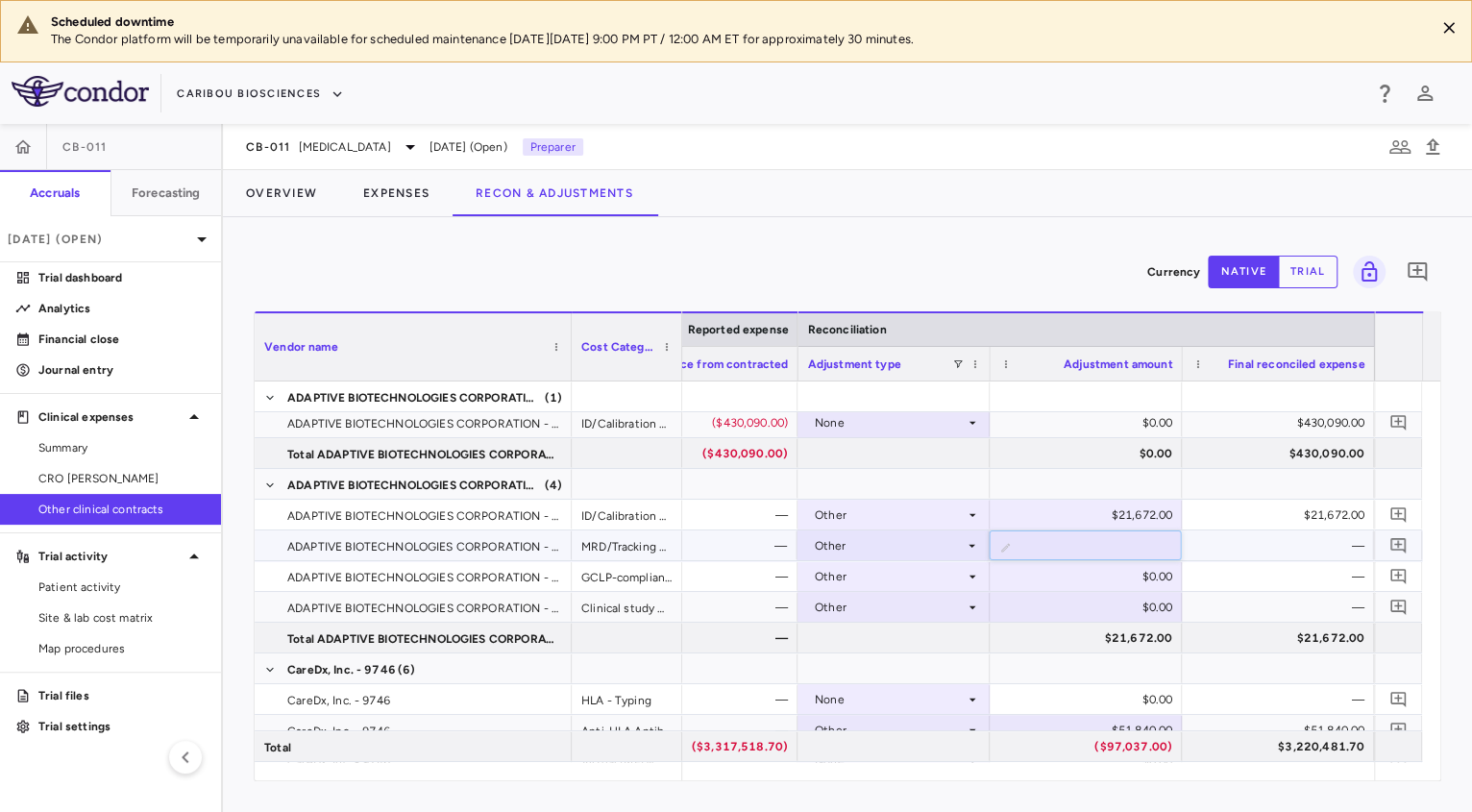
type input "******"
click at [1100, 581] on div "$0.00" at bounding box center [1089, 576] width 165 height 30
click at [1129, 572] on div "$0.00" at bounding box center [1089, 576] width 165 height 30
click at [1129, 572] on input "*" at bounding box center [1100, 577] width 161 height 31
type input "******"
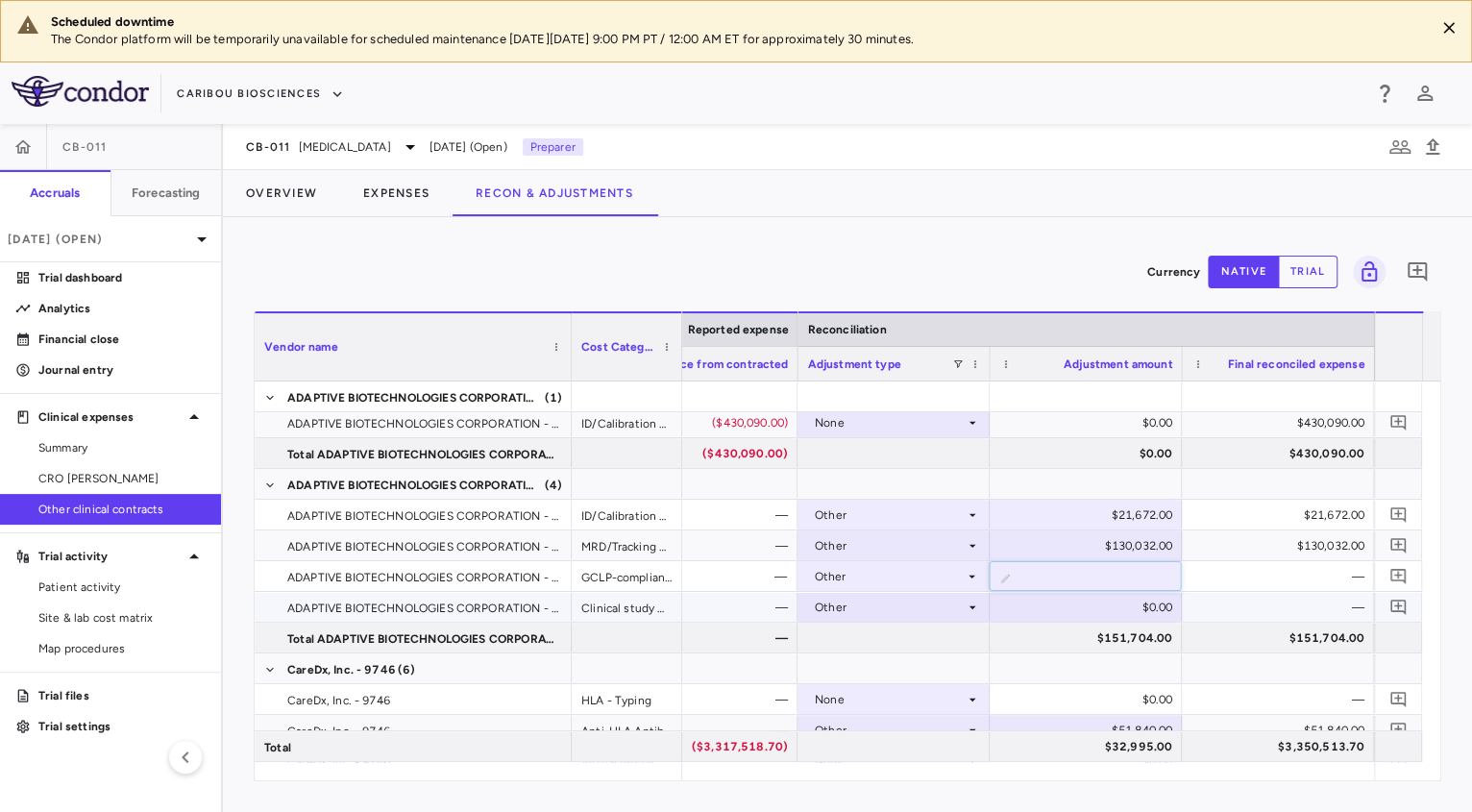
click at [1111, 600] on div "$0.00" at bounding box center [1089, 606] width 165 height 30
click at [1126, 609] on div "$0.00" at bounding box center [1089, 606] width 165 height 30
click at [1126, 609] on input "*" at bounding box center [1100, 608] width 161 height 31
type input "*****"
click at [1277, 619] on div "—" at bounding box center [1281, 606] width 165 height 30
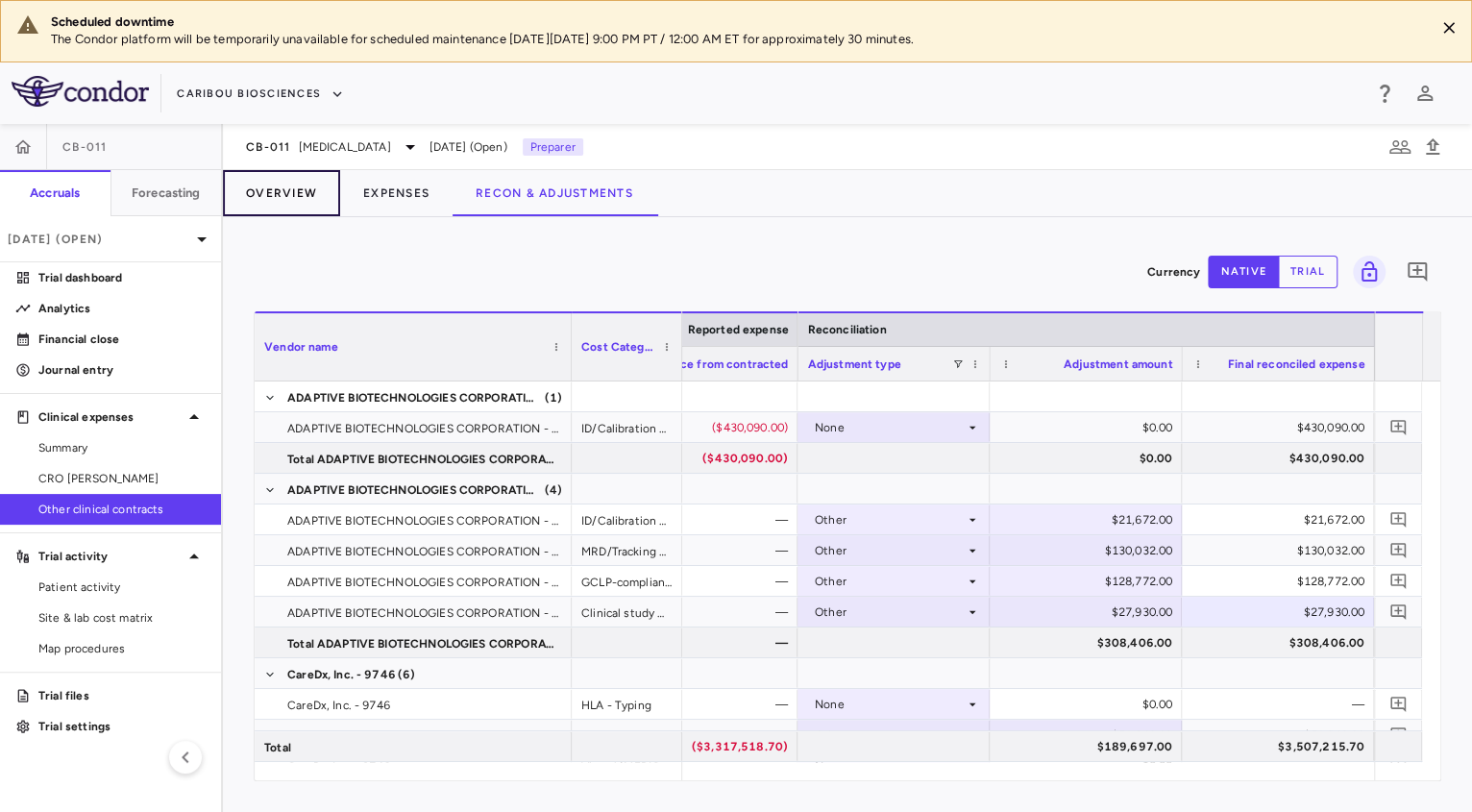
click at [314, 198] on button "Overview" at bounding box center [281, 192] width 117 height 46
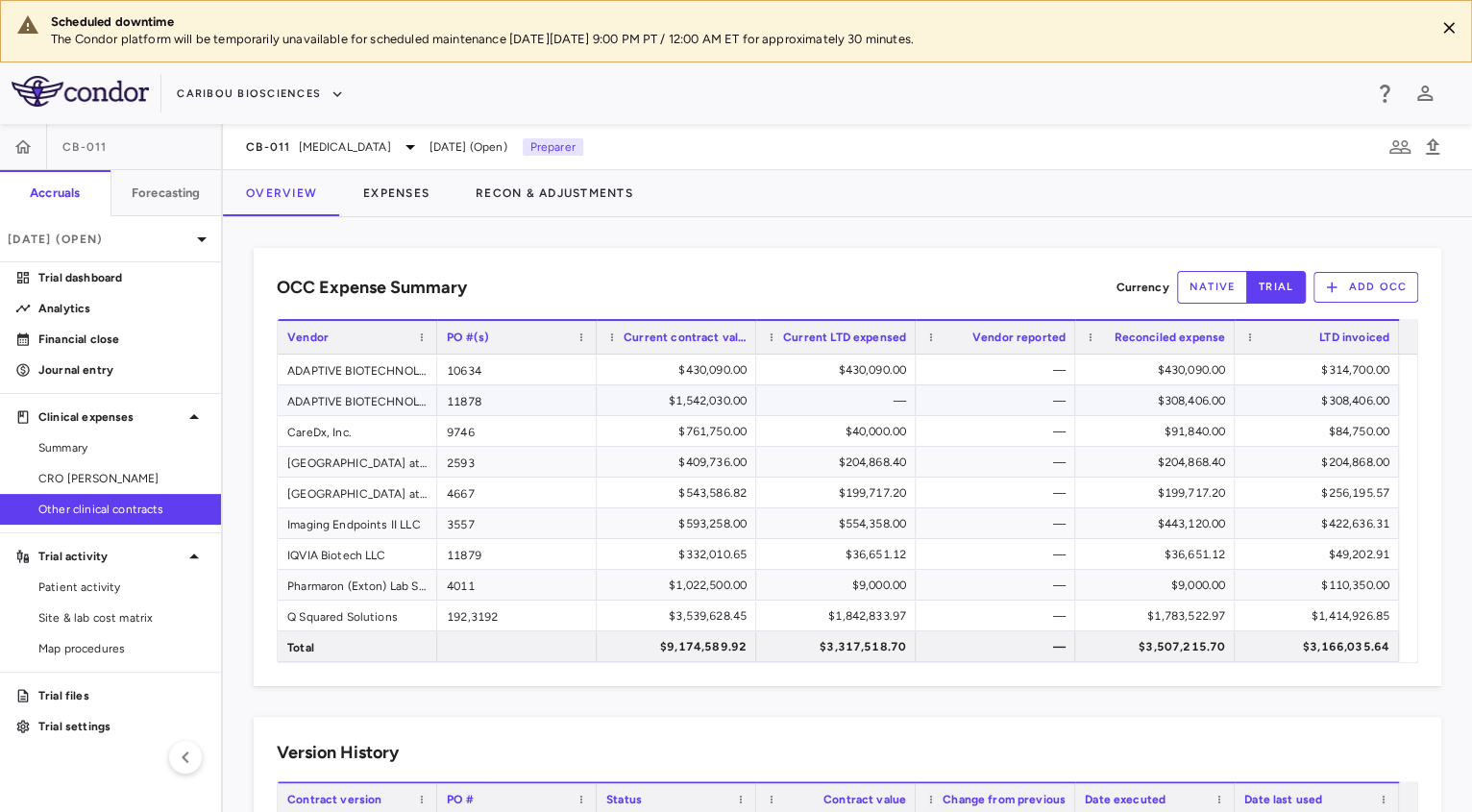
click at [1154, 398] on div "$308,406.00" at bounding box center [1159, 400] width 133 height 30
click at [172, 359] on link "Journal entry" at bounding box center [110, 369] width 221 height 28
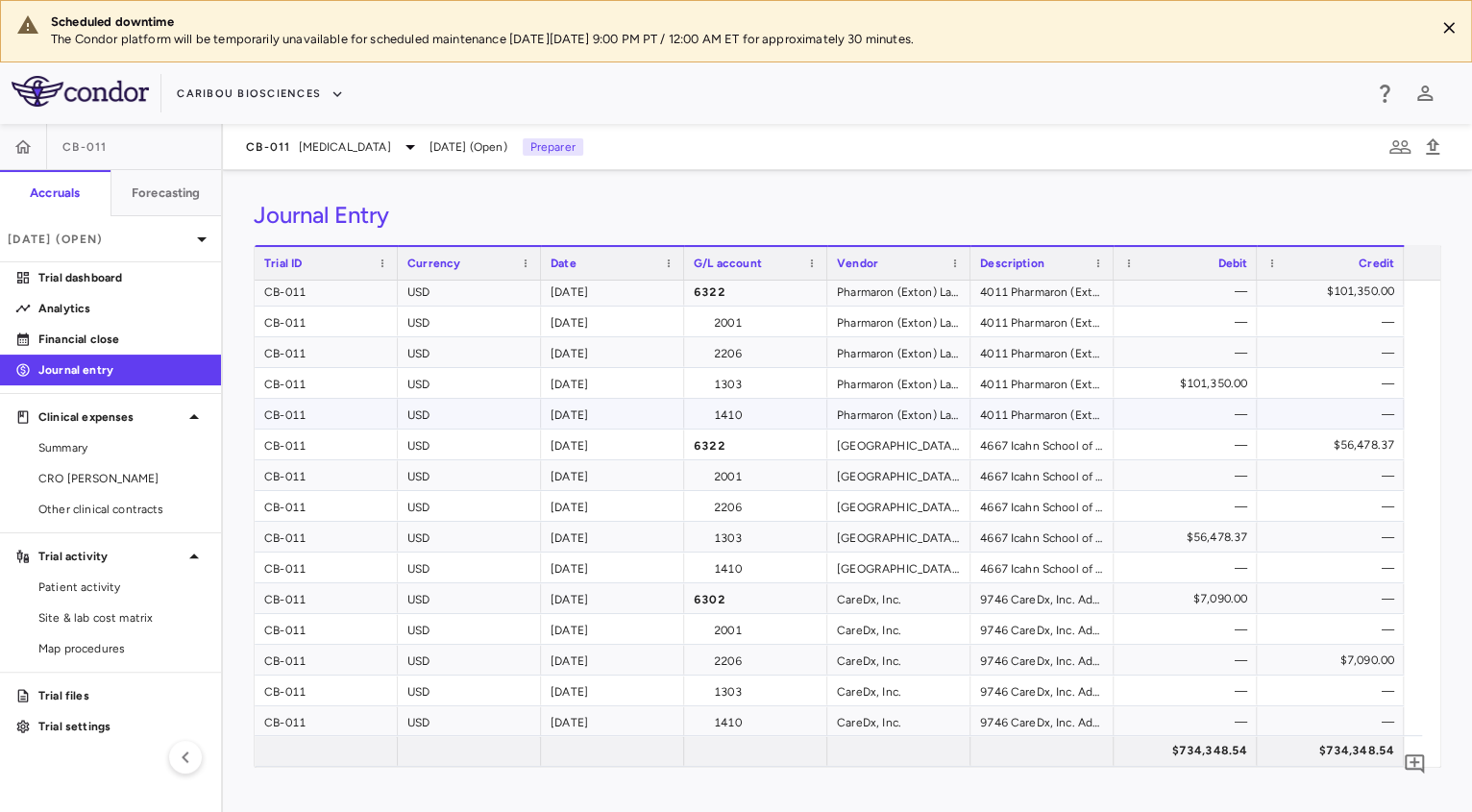
scroll to position [1081, 0]
click at [862, 608] on div "CareDx, Inc." at bounding box center [898, 598] width 143 height 29
click at [769, 610] on div "6302" at bounding box center [756, 598] width 143 height 29
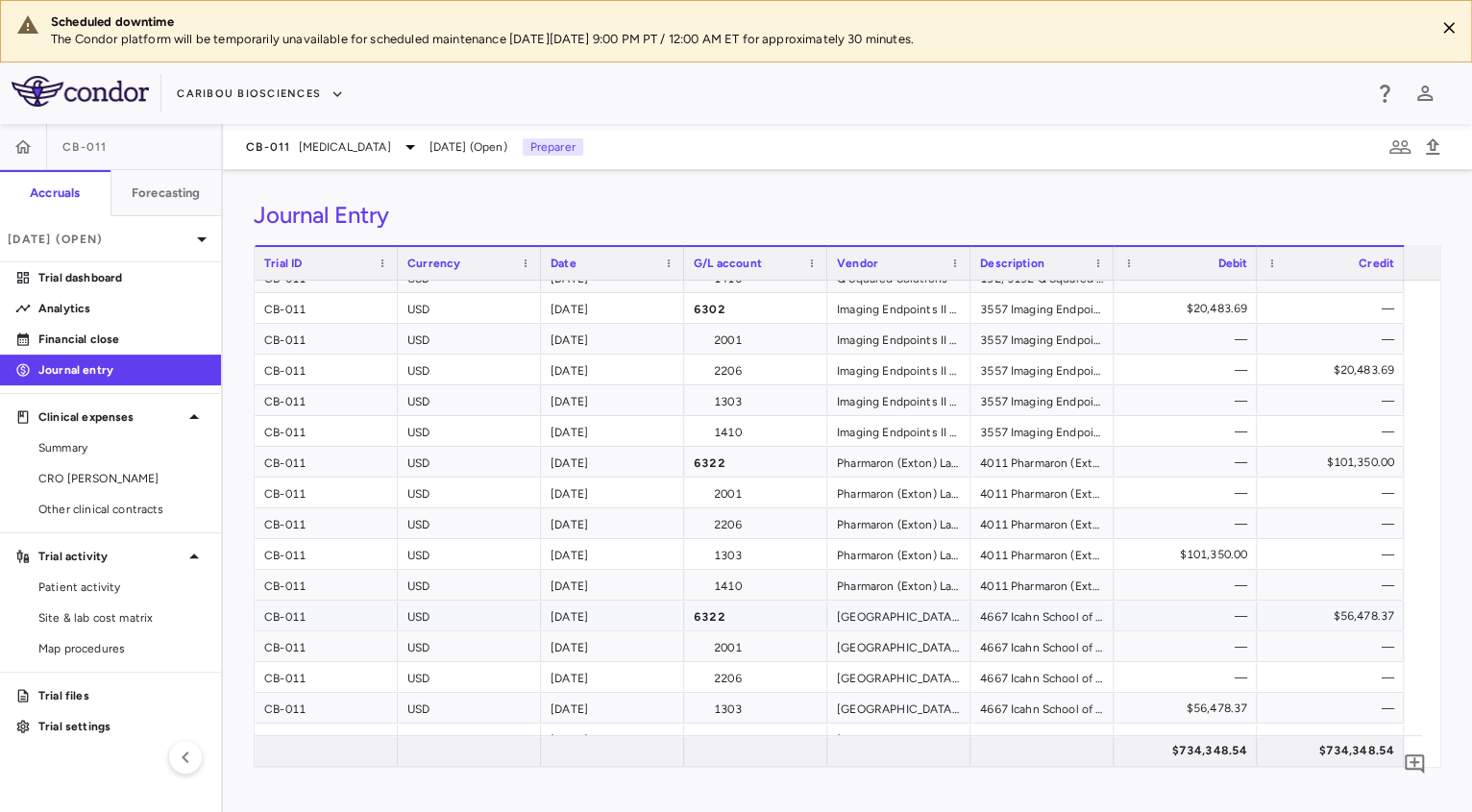
scroll to position [942, 0]
